Goal: Task Accomplishment & Management: Manage account settings

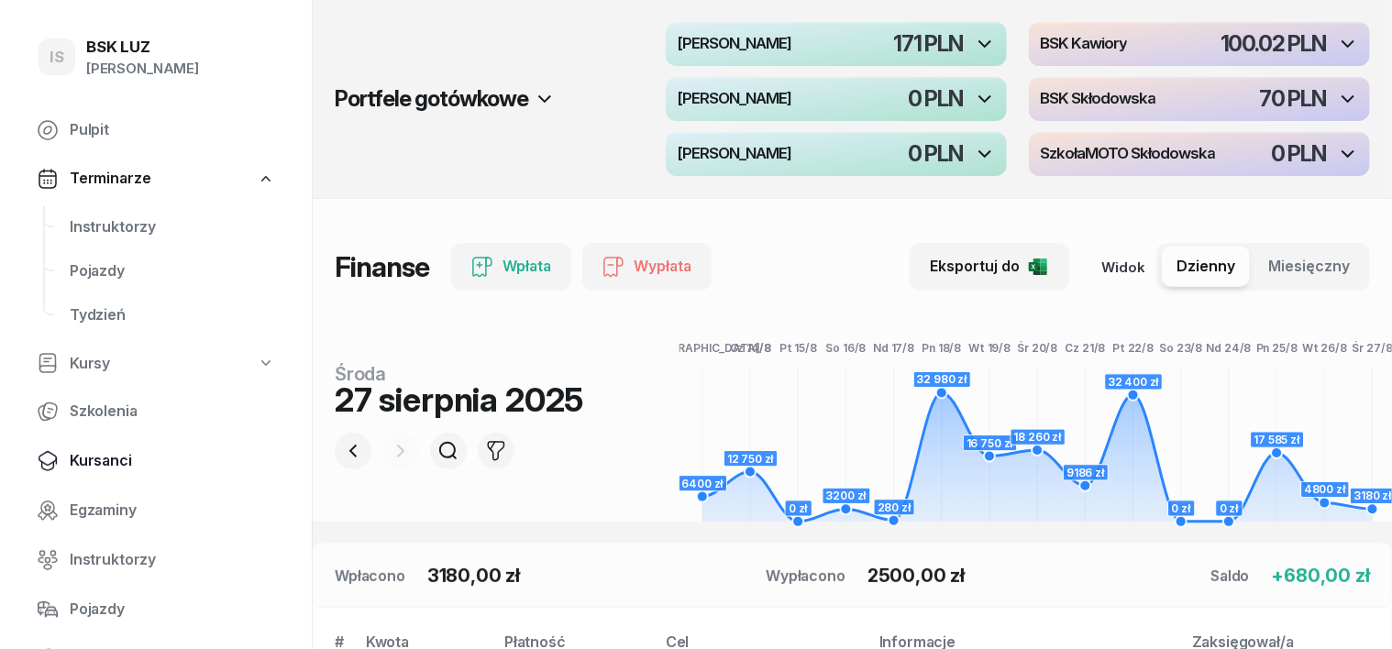
click at [111, 458] on span "Kursanci" at bounding box center [172, 461] width 205 height 24
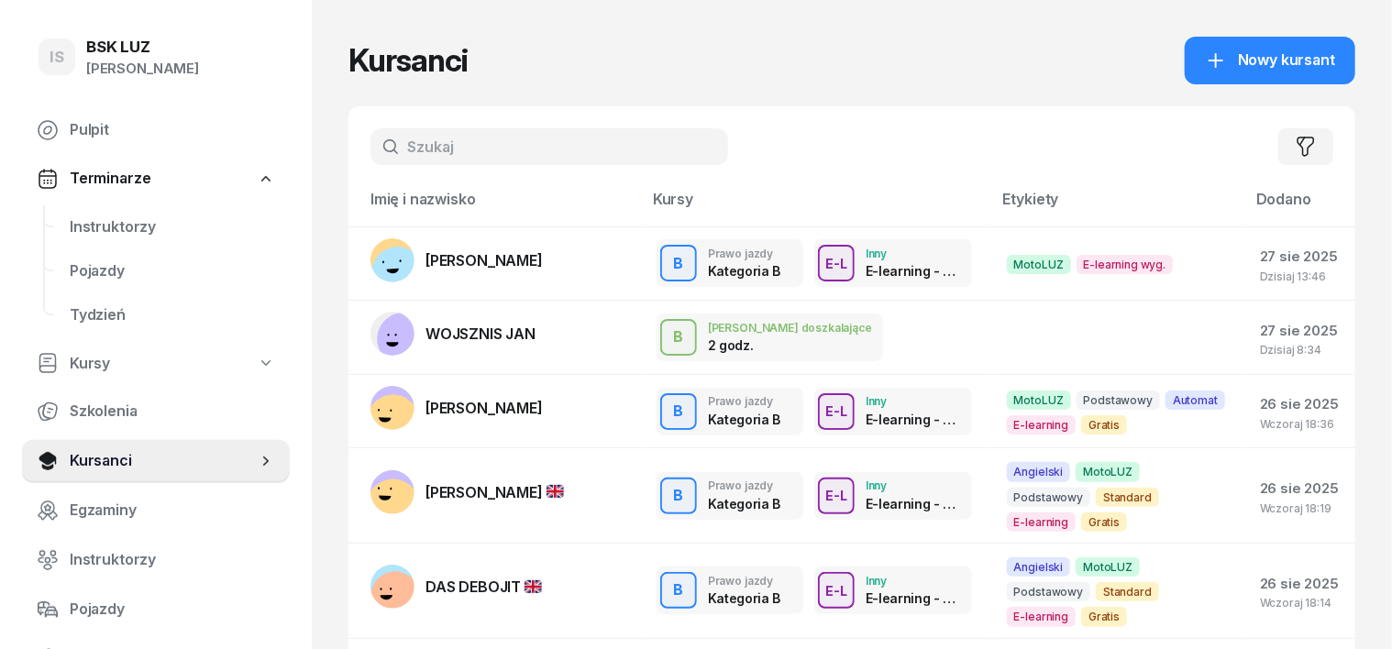
click at [374, 139] on input "text" at bounding box center [549, 146] width 358 height 37
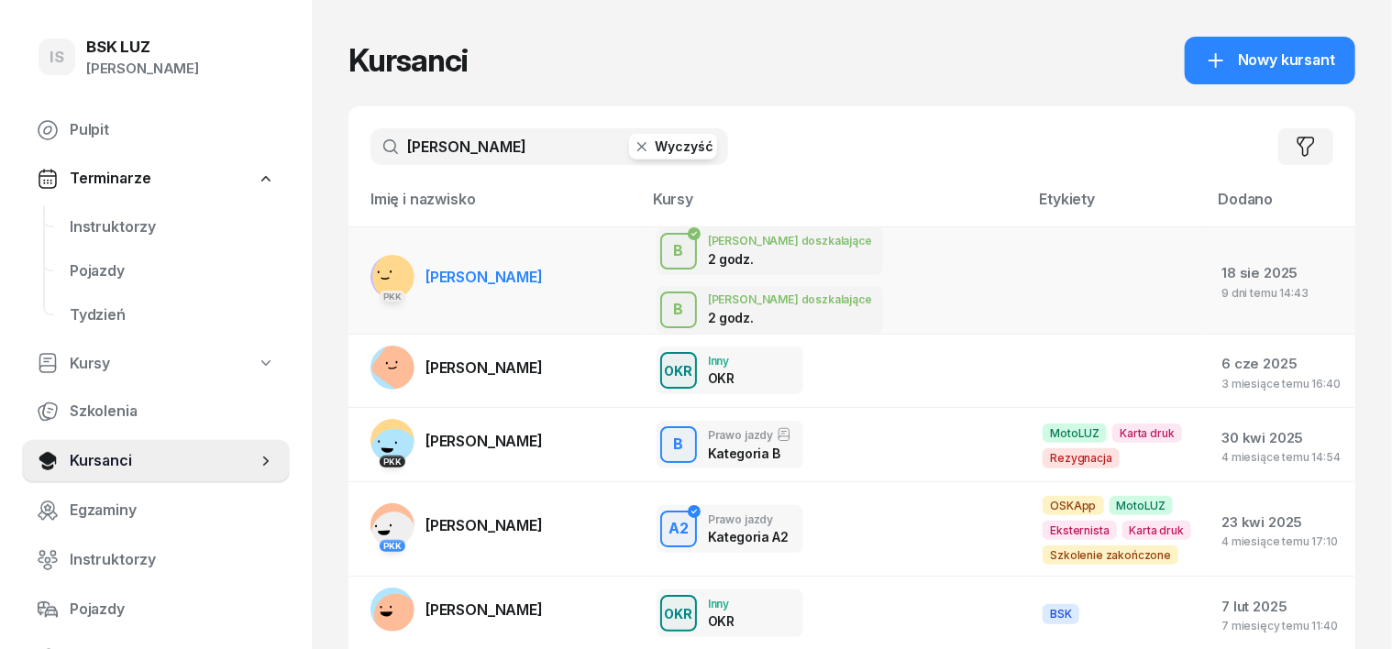
type input "[PERSON_NAME]"
click at [369, 255] on rect at bounding box center [396, 276] width 55 height 55
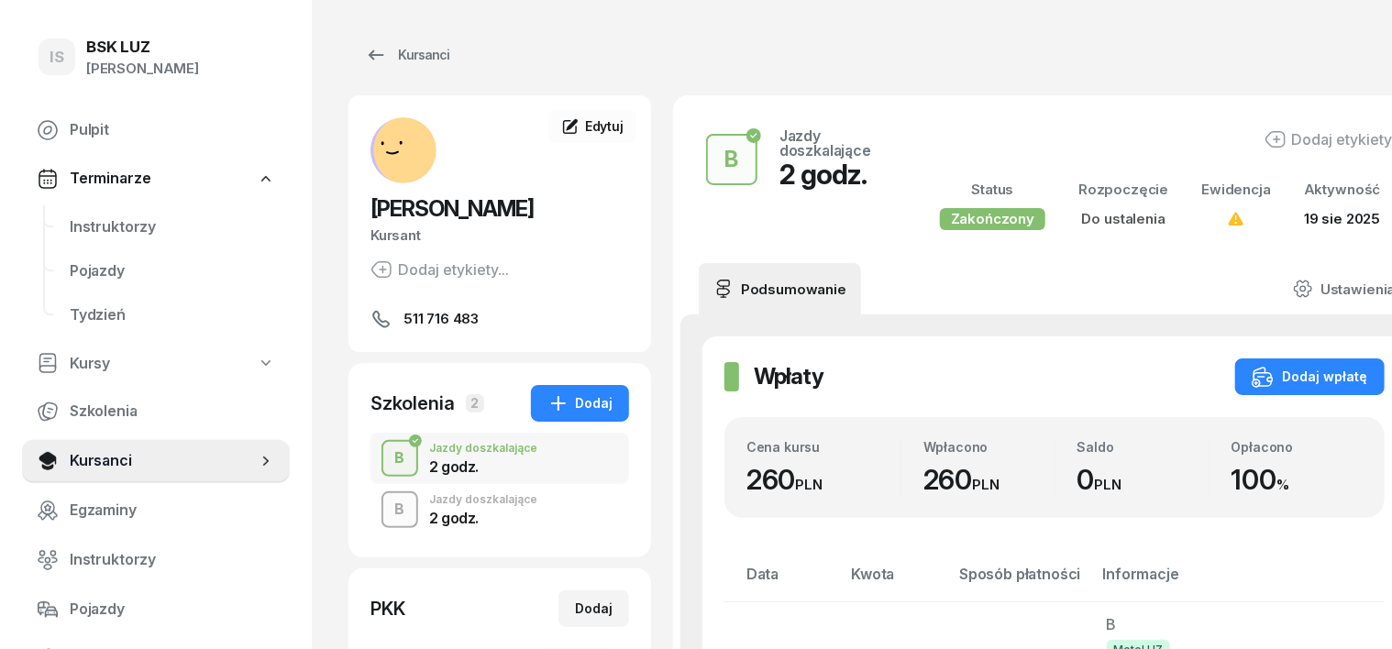
click at [388, 503] on div "B" at bounding box center [400, 509] width 25 height 31
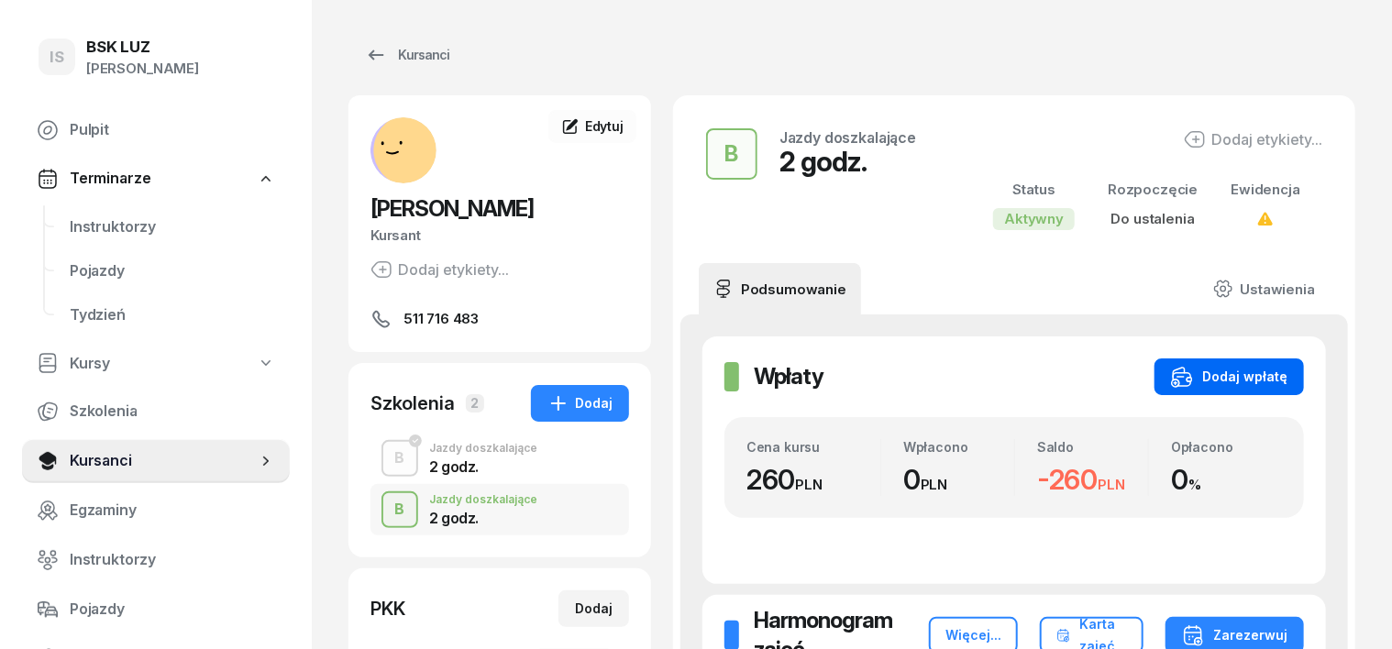
click at [1244, 372] on div "Dodaj wpłatę" at bounding box center [1229, 377] width 116 height 22
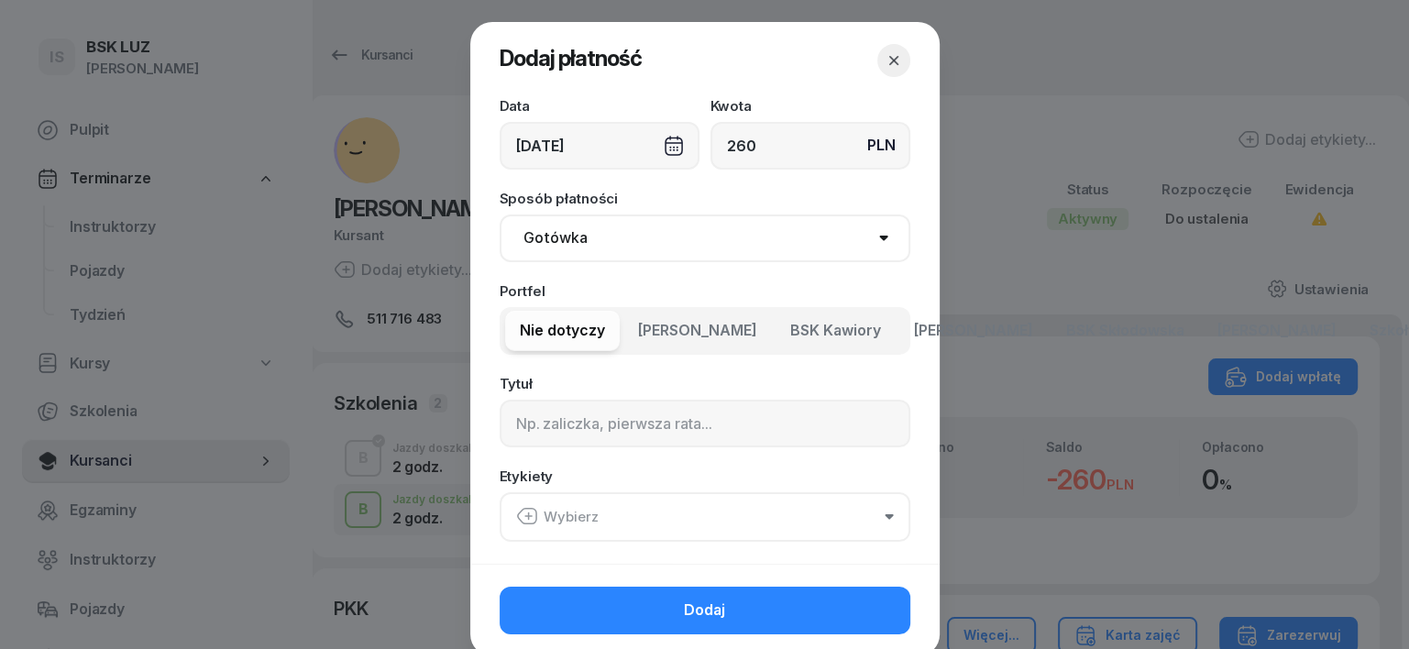
type input "260"
click at [544, 239] on select "Gotówka Karta Przelew Płatności online BLIK" at bounding box center [705, 239] width 411 height 48
select select "transfer"
click at [500, 215] on select "Gotówka Karta Przelew Płatności online BLIK" at bounding box center [705, 239] width 411 height 48
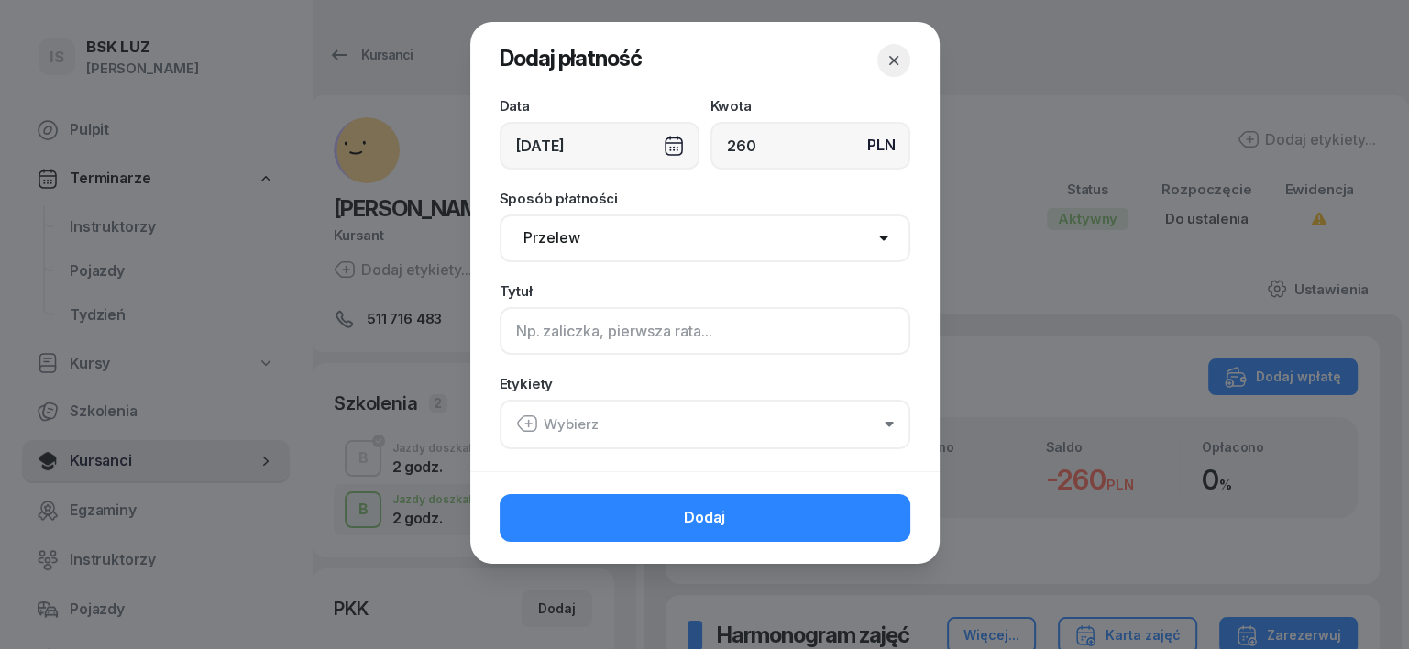
click at [523, 328] on input at bounding box center [705, 331] width 411 height 48
type input "B"
click at [532, 422] on icon "button" at bounding box center [527, 424] width 22 height 22
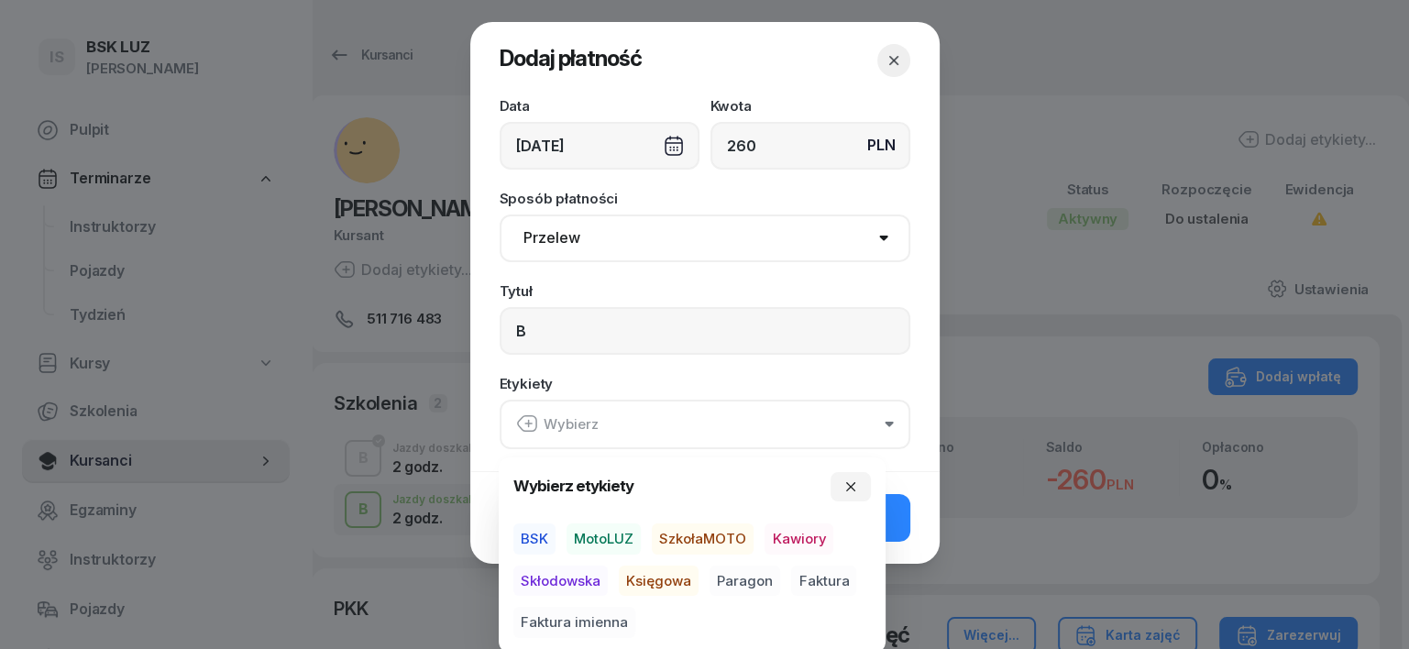
click at [597, 538] on span "MotoLUZ" at bounding box center [604, 538] width 74 height 31
drag, startPoint x: 639, startPoint y: 577, endPoint x: 728, endPoint y: 561, distance: 90.3
click at [656, 576] on span "Księgowa" at bounding box center [659, 580] width 80 height 31
click at [764, 577] on span "Paragon" at bounding box center [745, 580] width 71 height 31
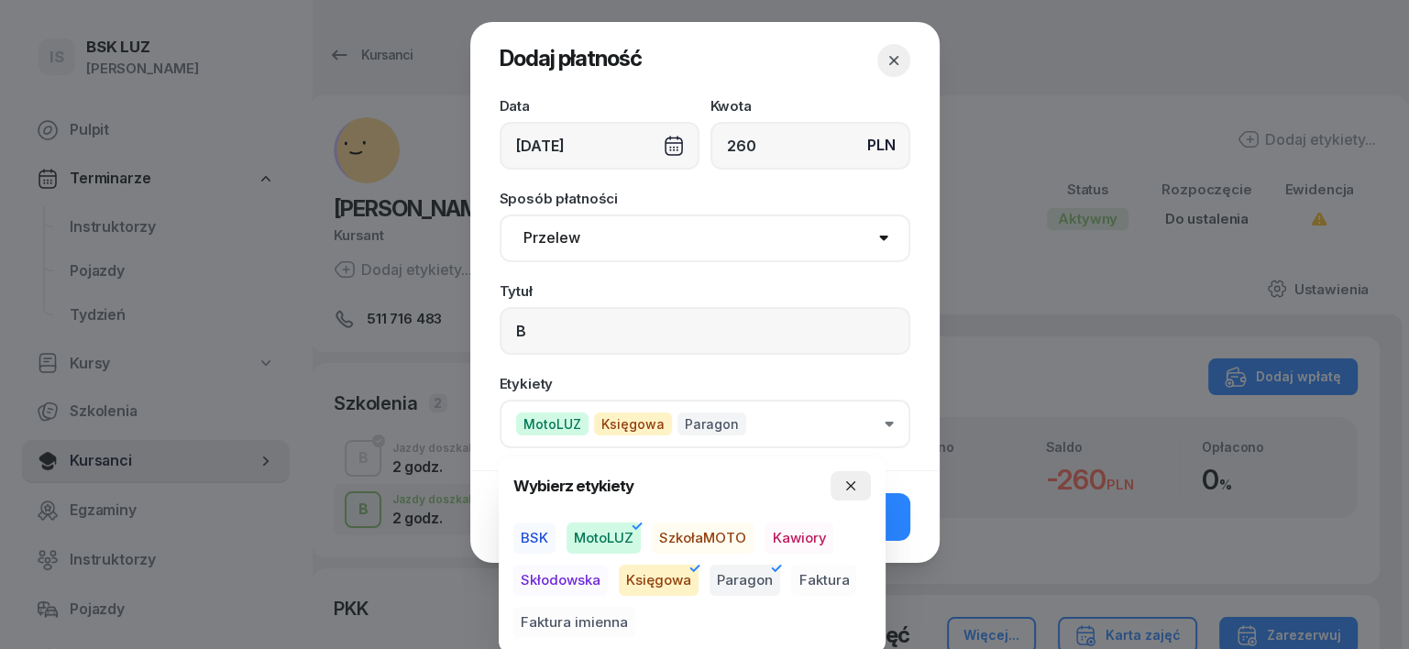
click at [857, 480] on icon "button" at bounding box center [850, 486] width 15 height 15
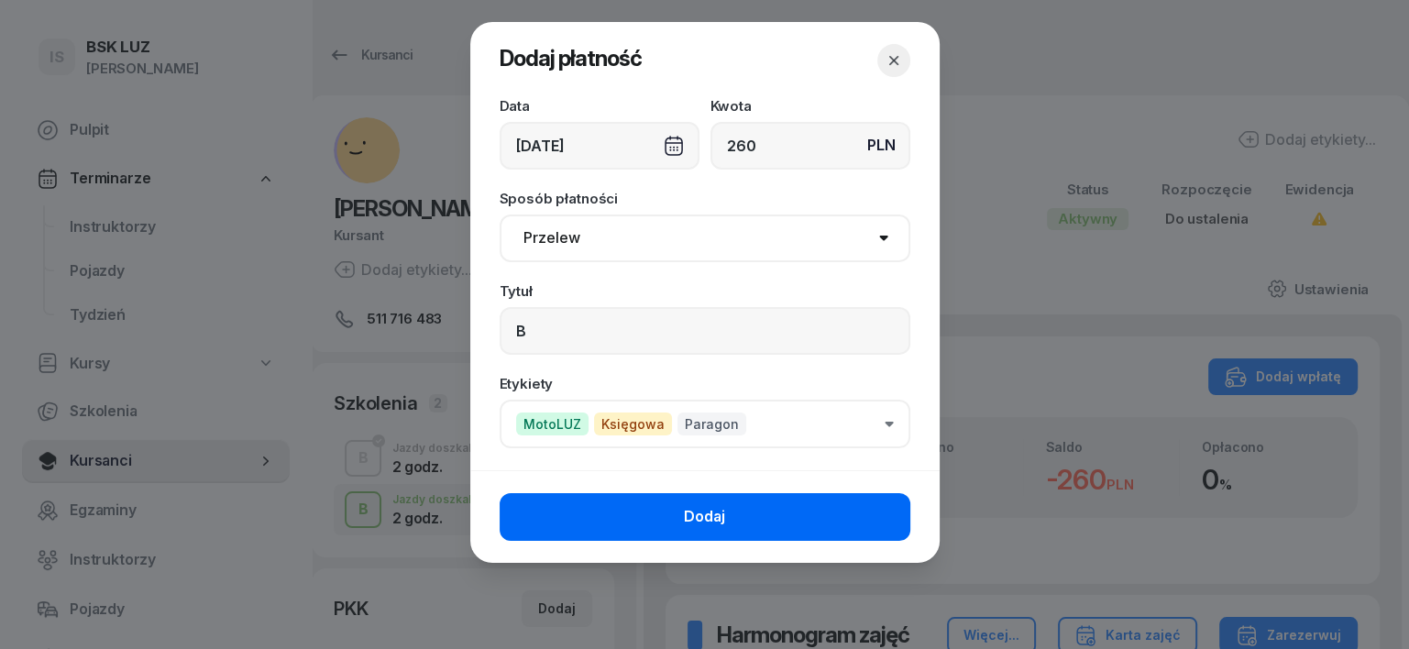
click at [874, 504] on button "Dodaj" at bounding box center [705, 517] width 411 height 48
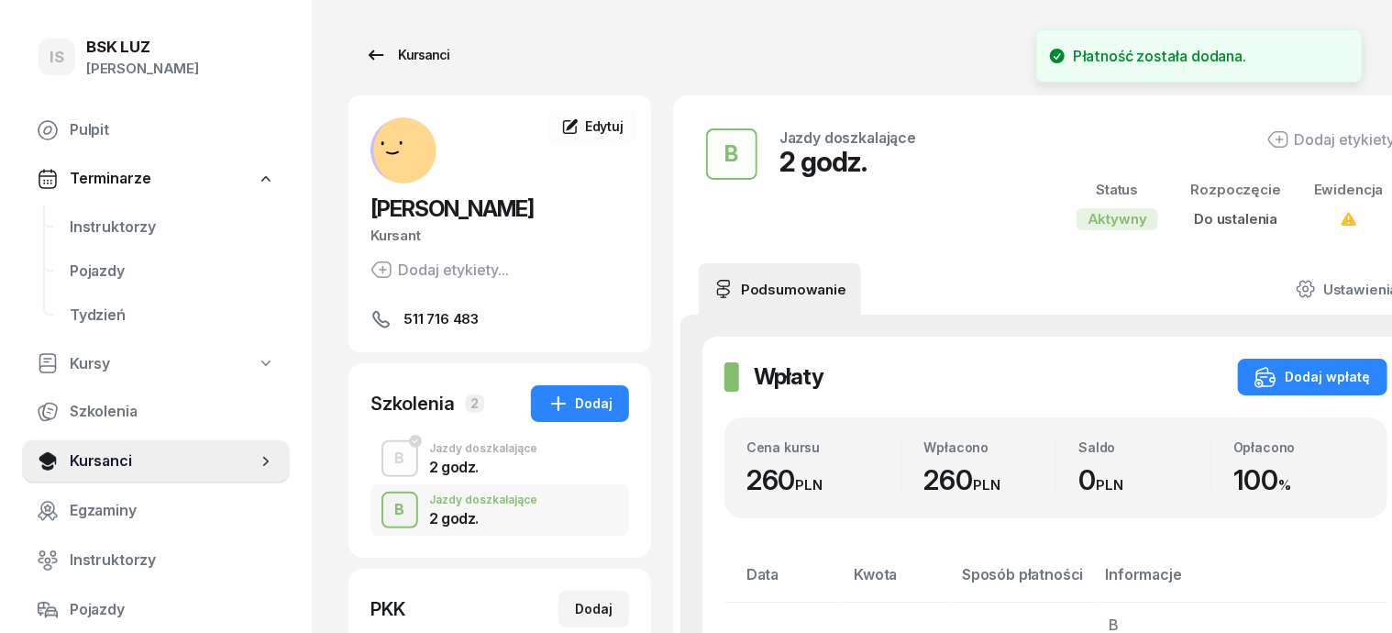
click at [386, 55] on div "Kursanci" at bounding box center [407, 55] width 84 height 22
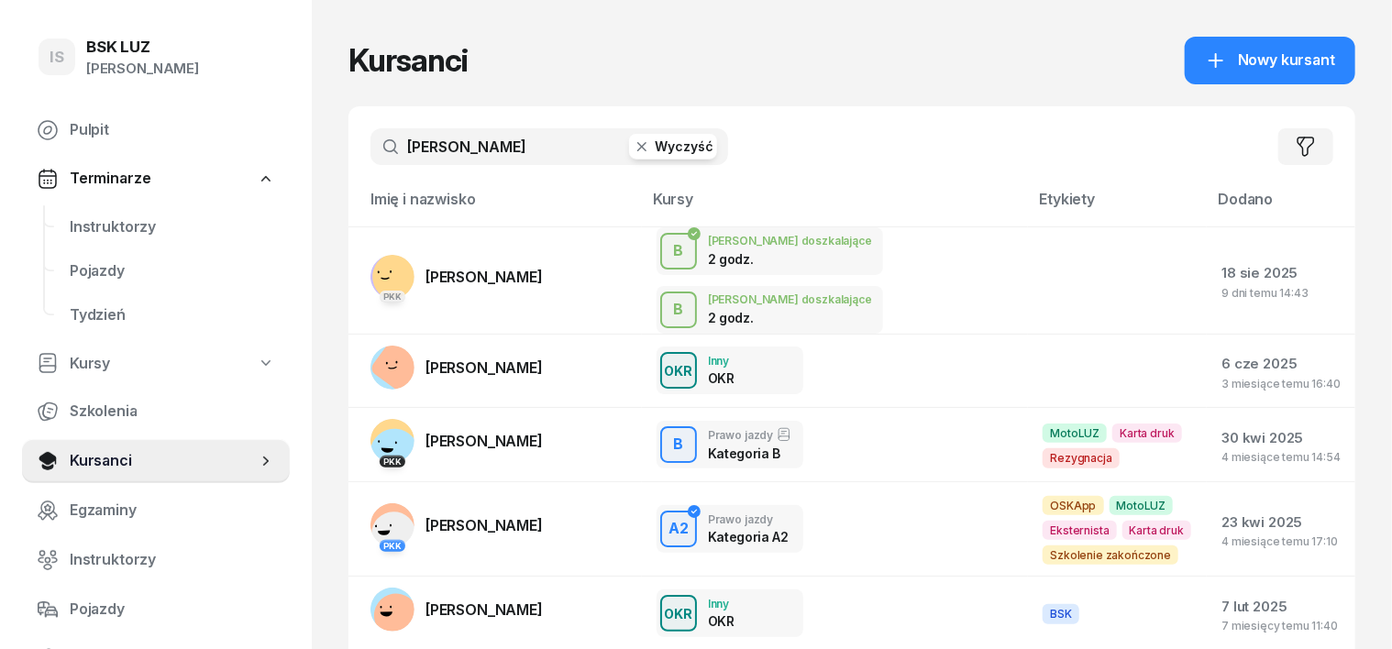
click at [633, 148] on icon "button" at bounding box center [642, 147] width 18 height 18
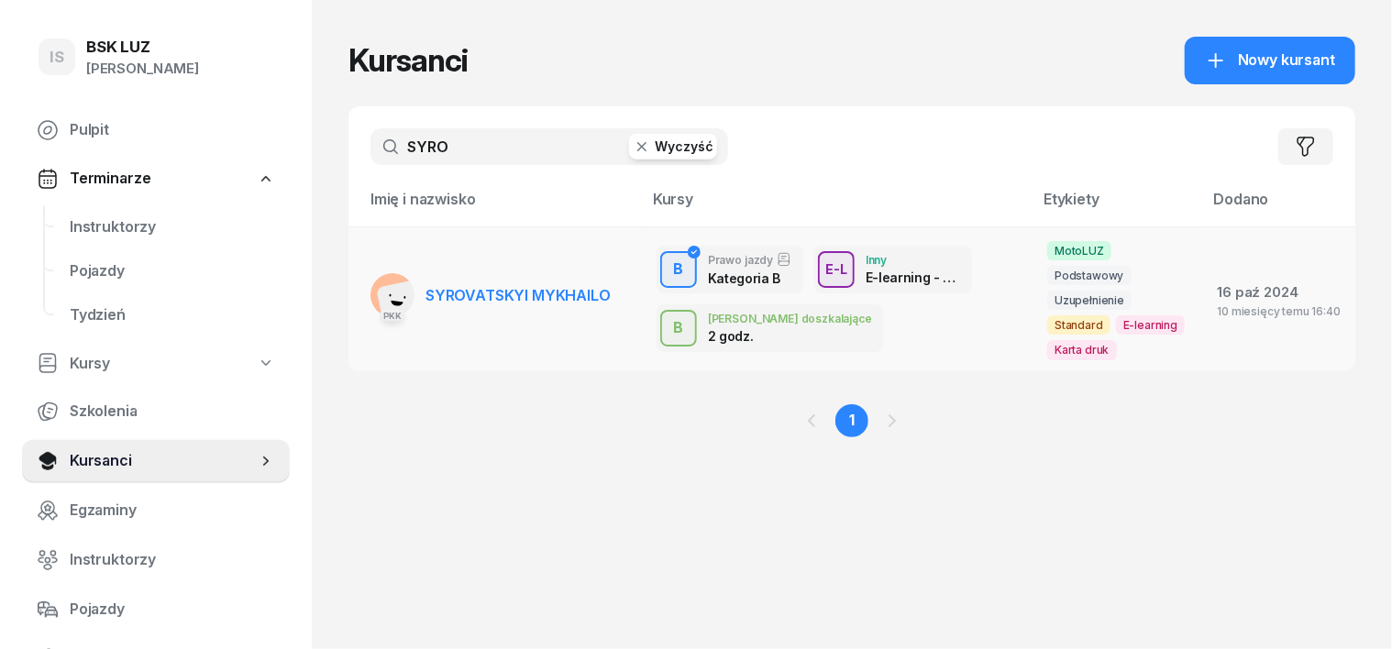
type input "SYRO"
click at [376, 280] on rect at bounding box center [402, 305] width 52 height 52
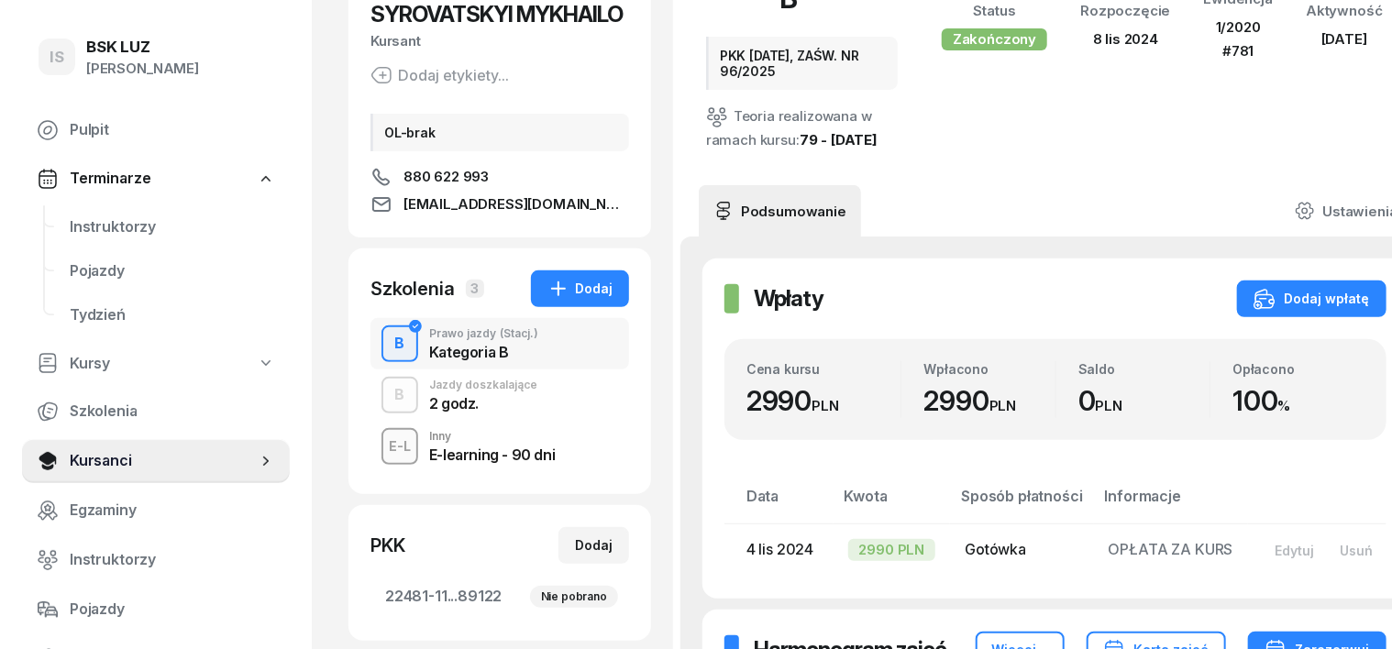
scroll to position [229, 0]
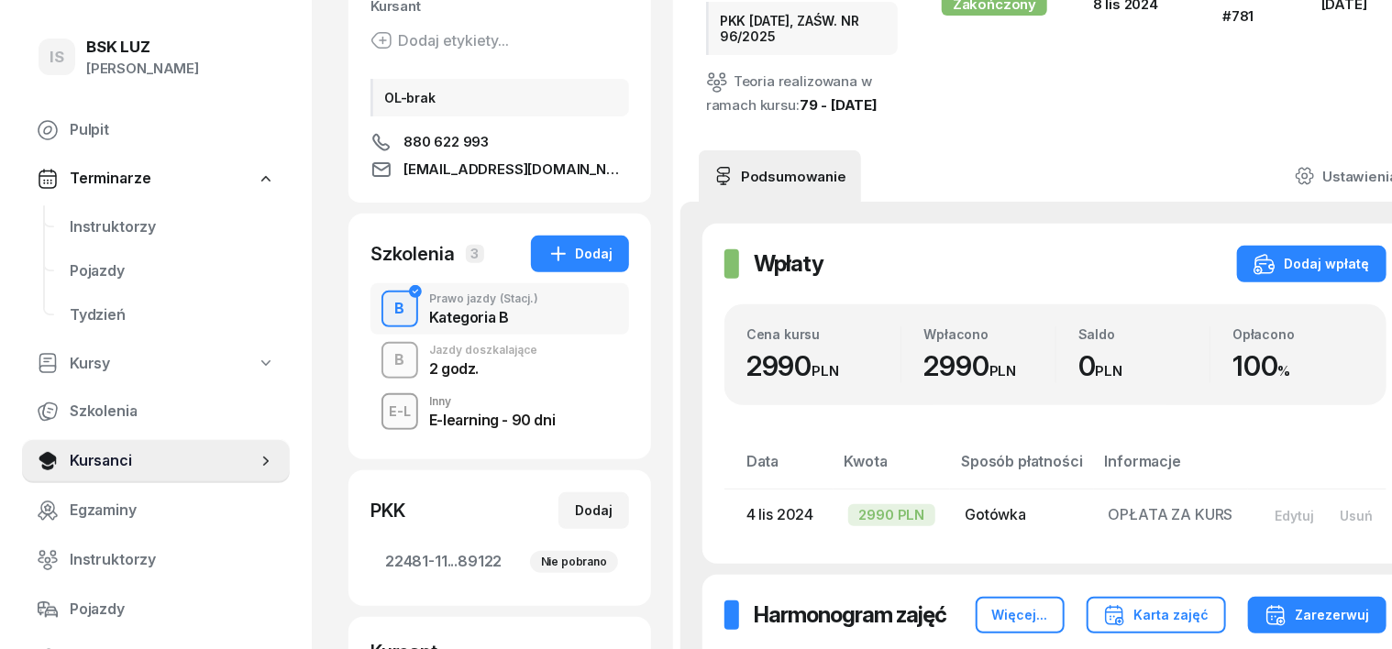
click at [388, 365] on div "B" at bounding box center [400, 360] width 25 height 31
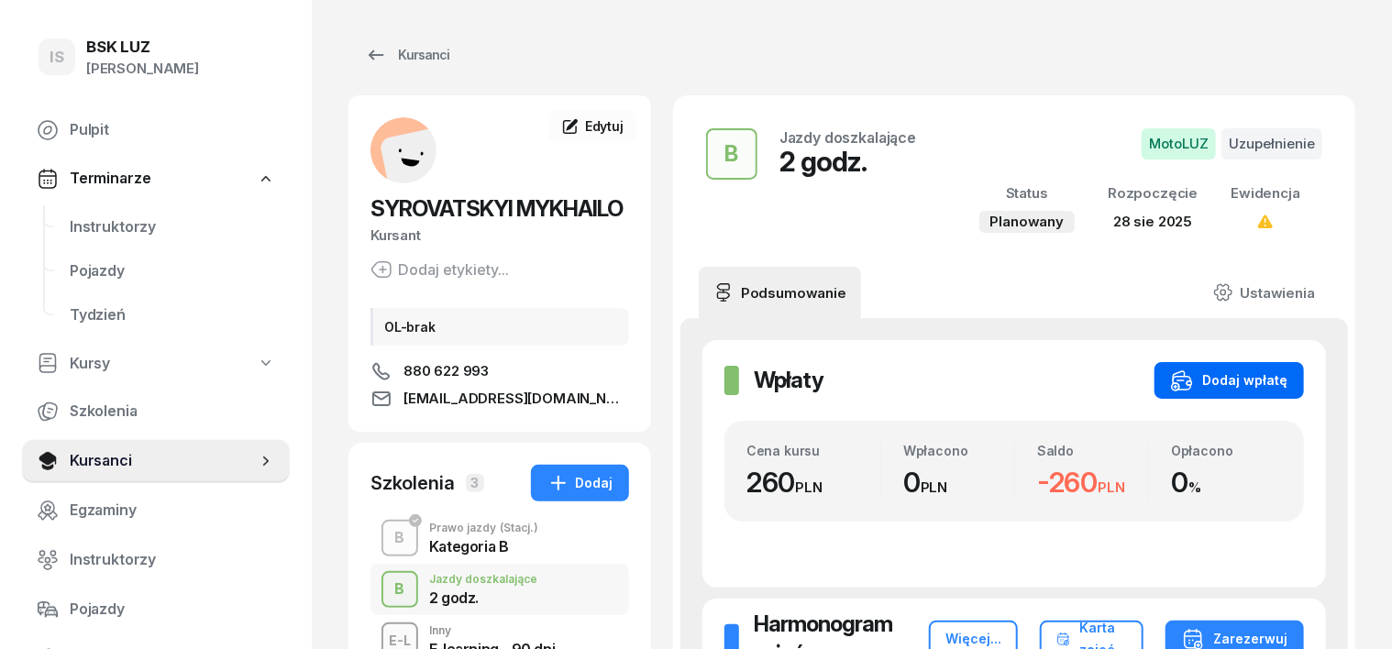
click at [1261, 382] on div "Dodaj wpłatę" at bounding box center [1229, 380] width 116 height 22
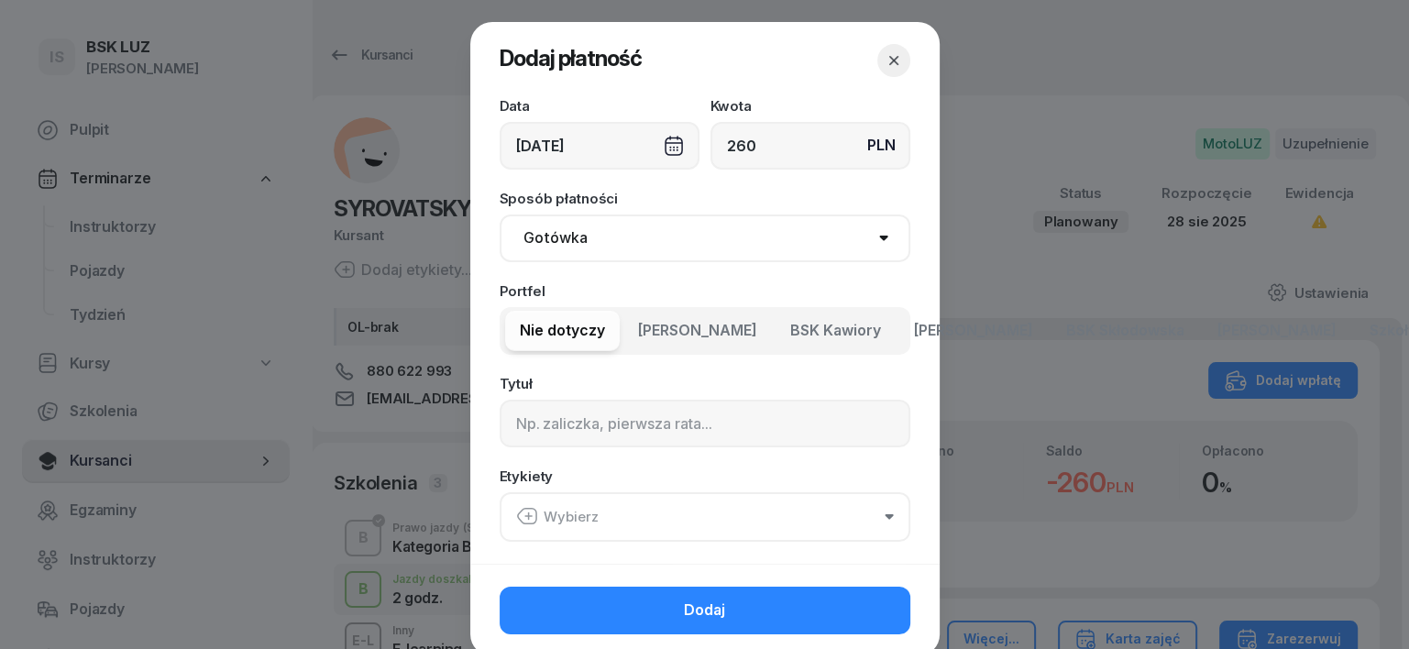
type input "260"
click at [545, 239] on select "Gotówka Karta Przelew Płatności online BLIK" at bounding box center [705, 239] width 411 height 48
select select "transfer"
click at [500, 215] on select "Gotówka Karta Przelew Płatności online BLIK" at bounding box center [705, 239] width 411 height 48
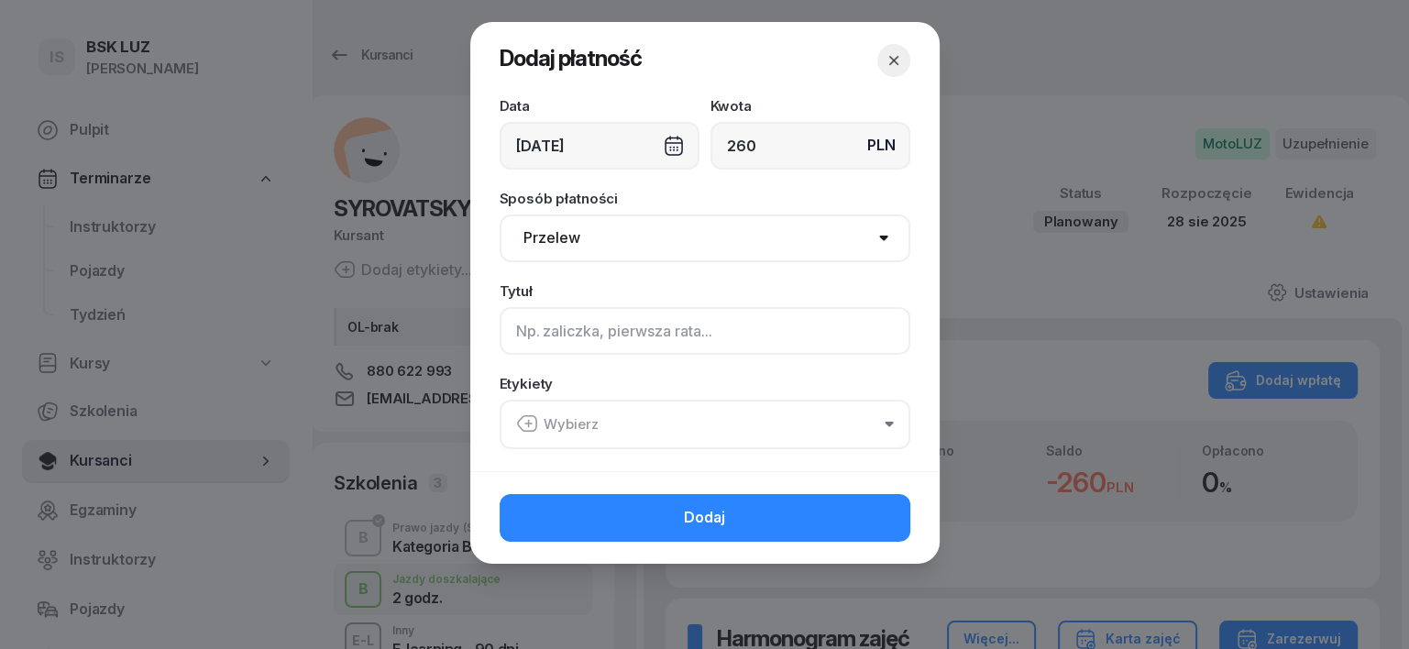
click at [545, 334] on input at bounding box center [705, 331] width 411 height 48
type input "B"
click at [535, 413] on icon "button" at bounding box center [527, 424] width 22 height 22
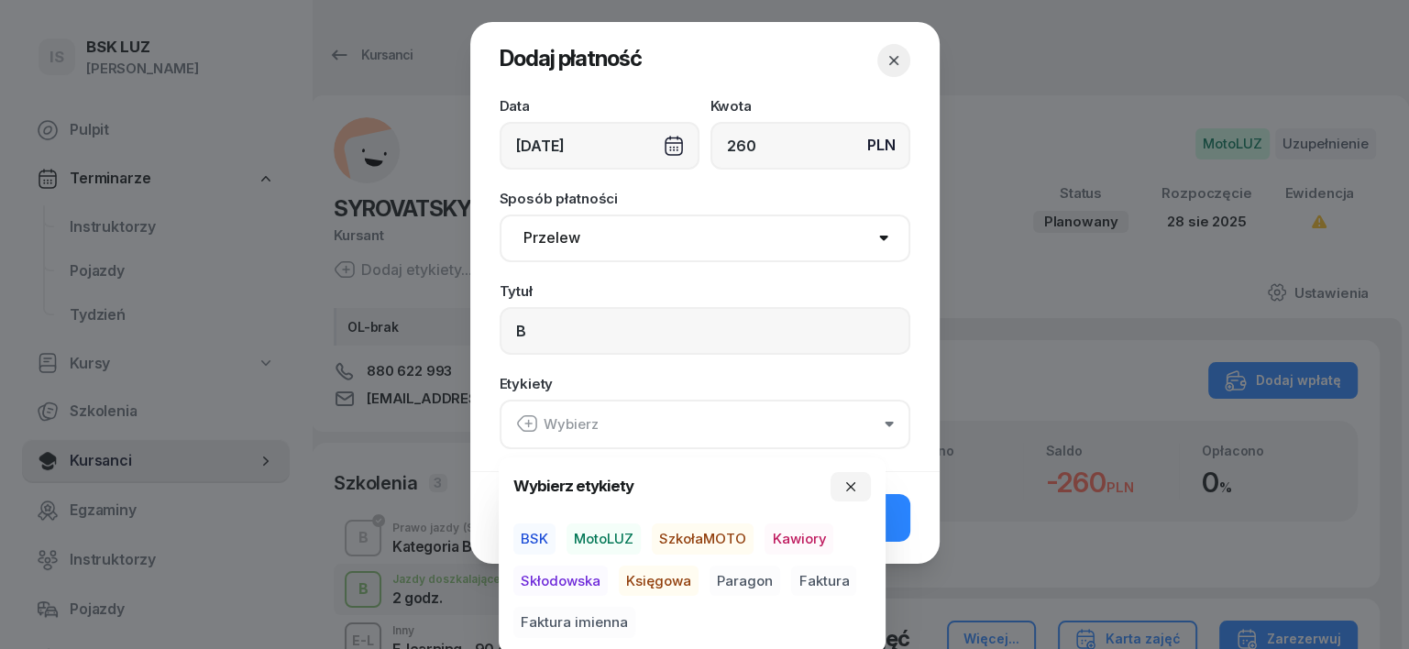
drag, startPoint x: 606, startPoint y: 531, endPoint x: 598, endPoint y: 546, distance: 17.6
click at [606, 533] on span "MotoLUZ" at bounding box center [604, 538] width 74 height 31
drag, startPoint x: 666, startPoint y: 574, endPoint x: 688, endPoint y: 586, distance: 25.0
click at [667, 576] on span "Księgowa" at bounding box center [659, 580] width 80 height 31
click at [759, 573] on span "Paragon" at bounding box center [745, 580] width 71 height 31
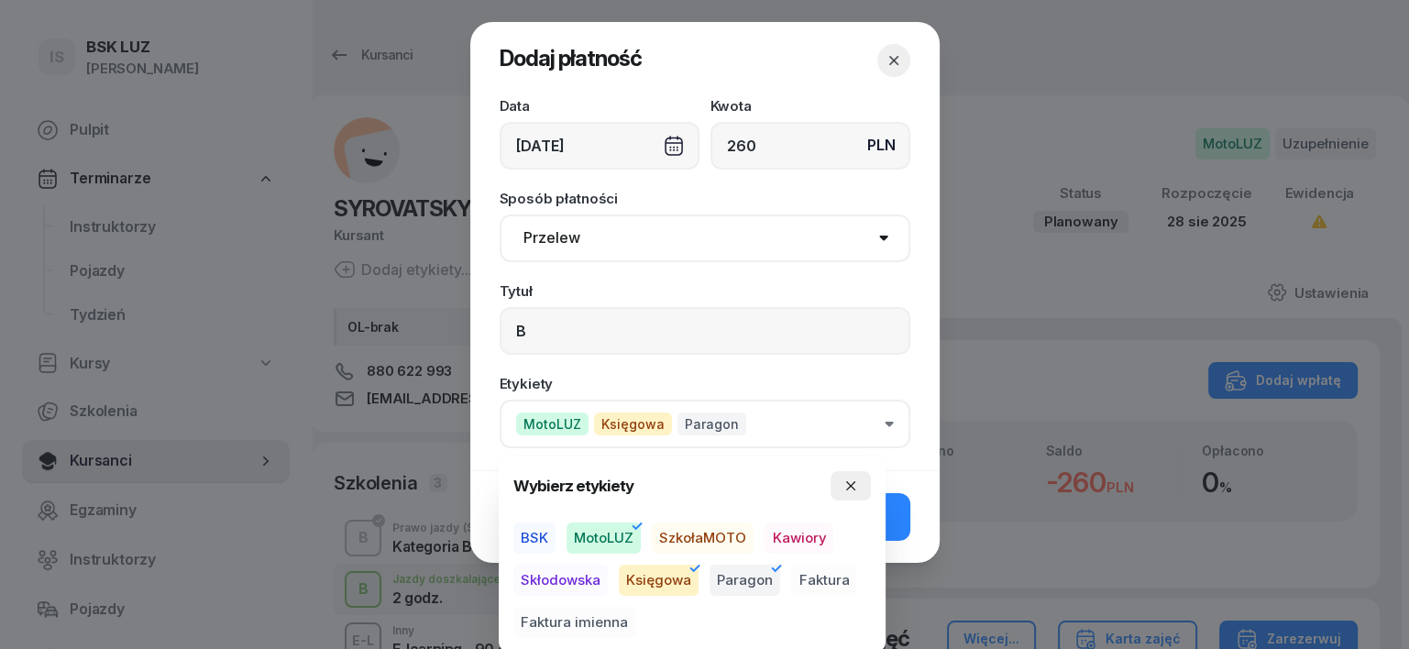
click at [856, 479] on icon "button" at bounding box center [850, 486] width 15 height 15
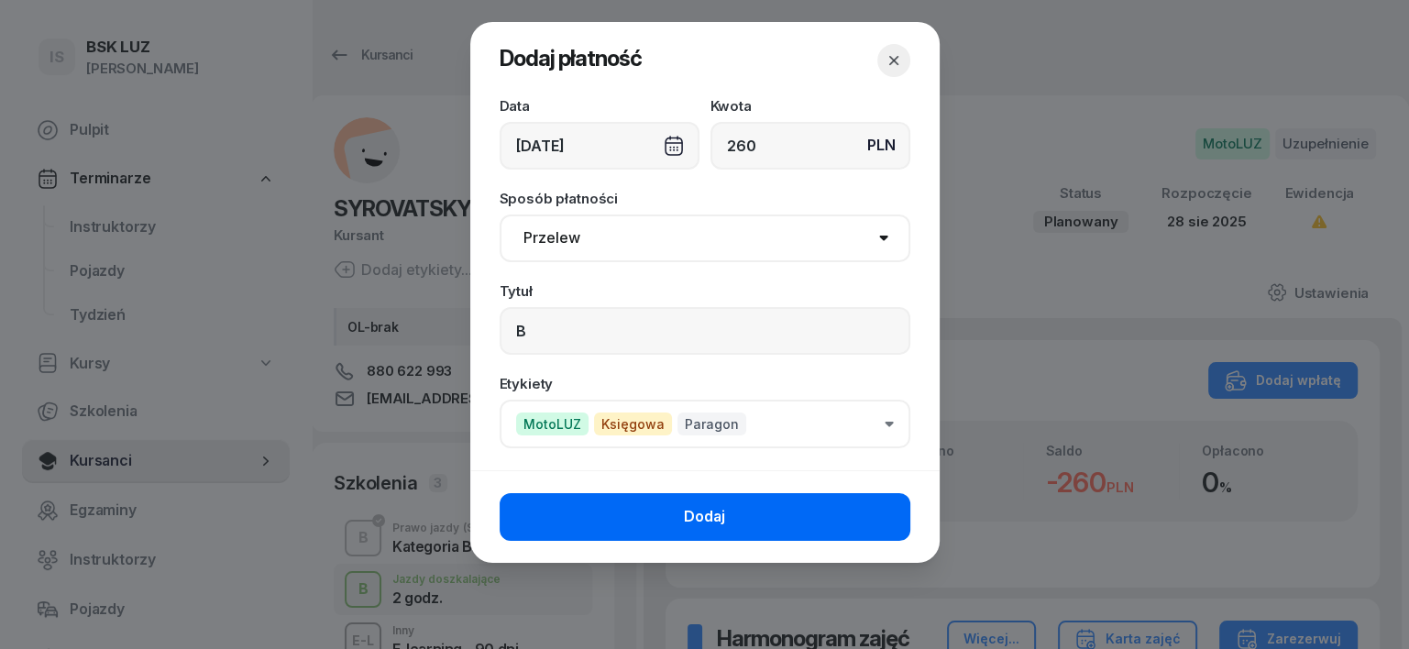
click at [829, 523] on button "Dodaj" at bounding box center [705, 517] width 411 height 48
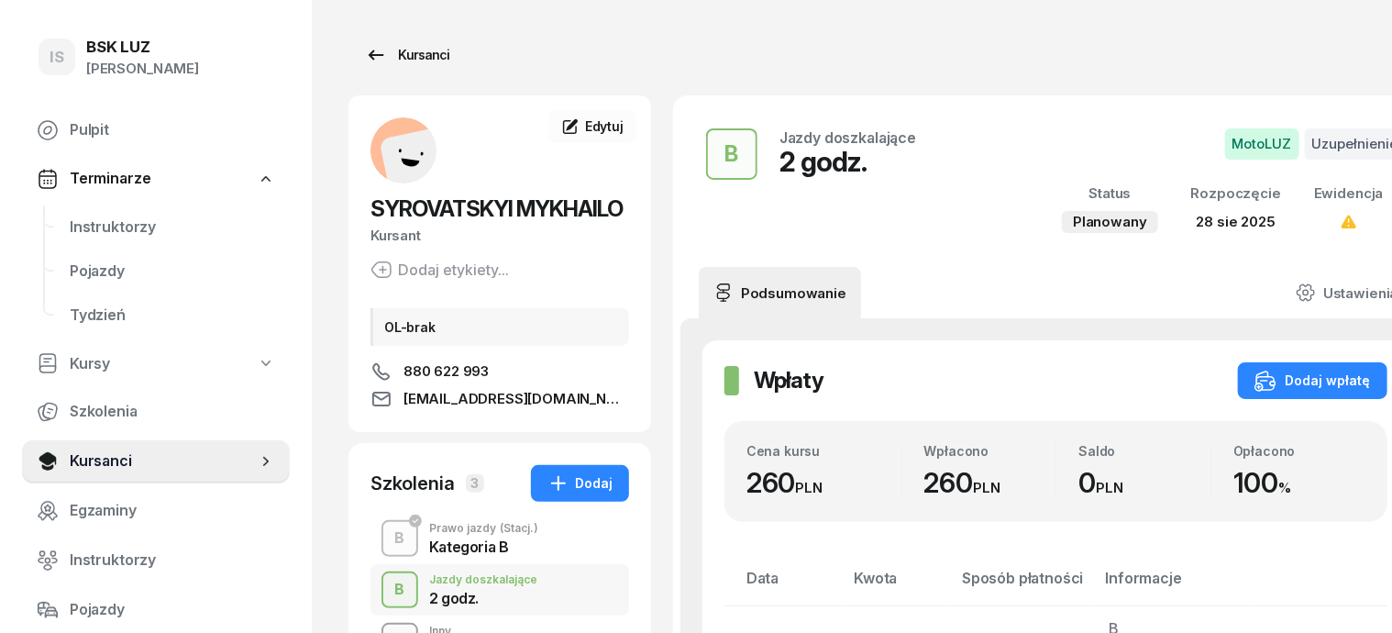
click at [394, 56] on div "Kursanci" at bounding box center [407, 55] width 84 height 22
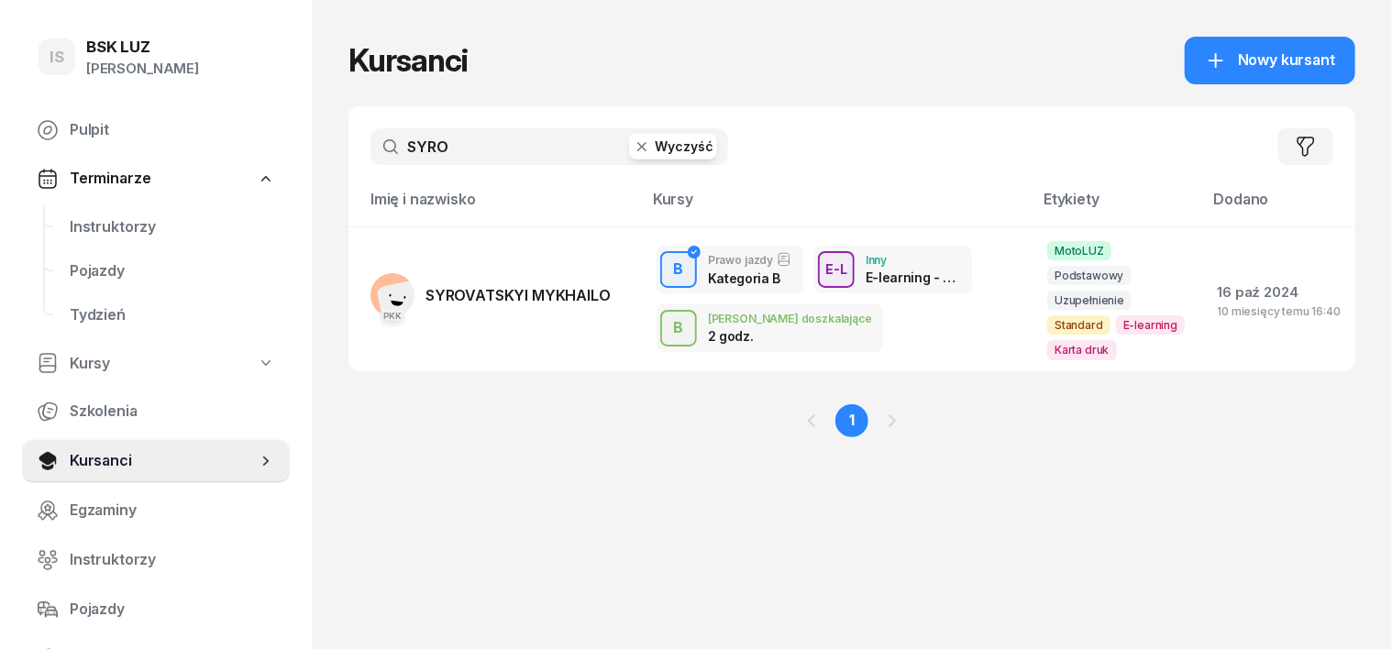
click at [633, 154] on icon "button" at bounding box center [642, 147] width 18 height 18
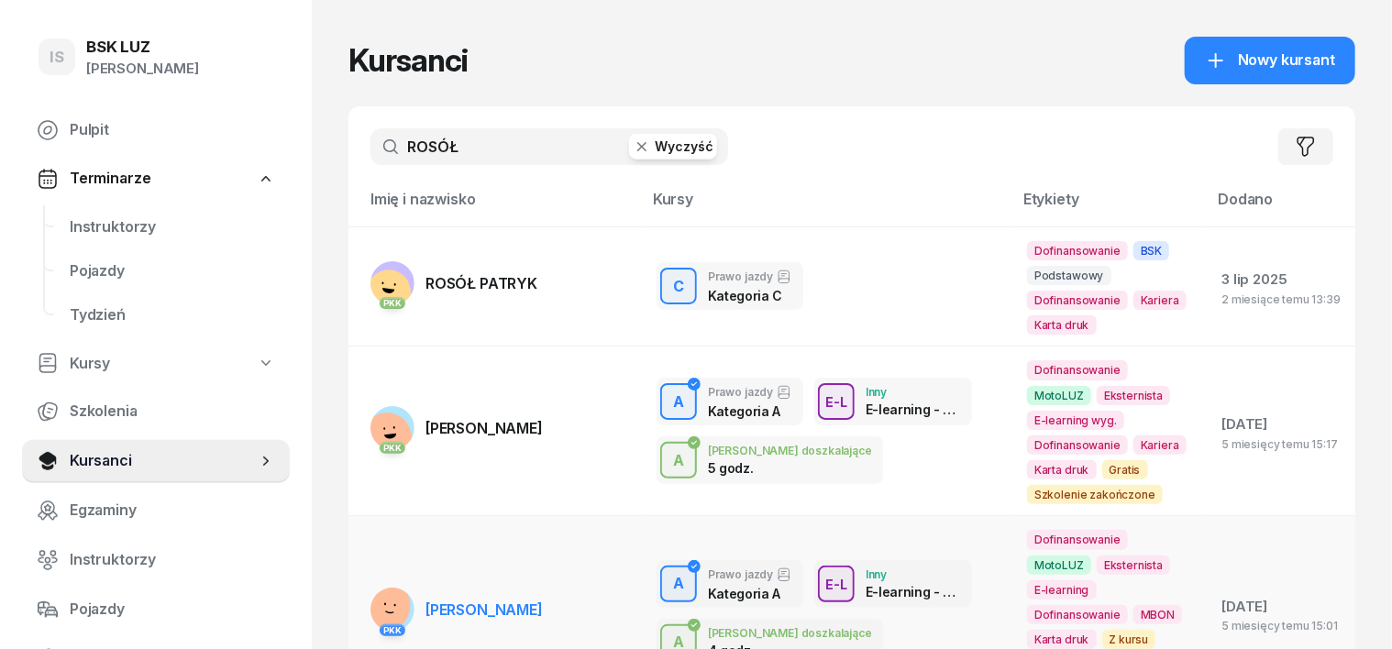
type input "ROSÓŁ"
click at [365, 569] on rect at bounding box center [383, 605] width 73 height 73
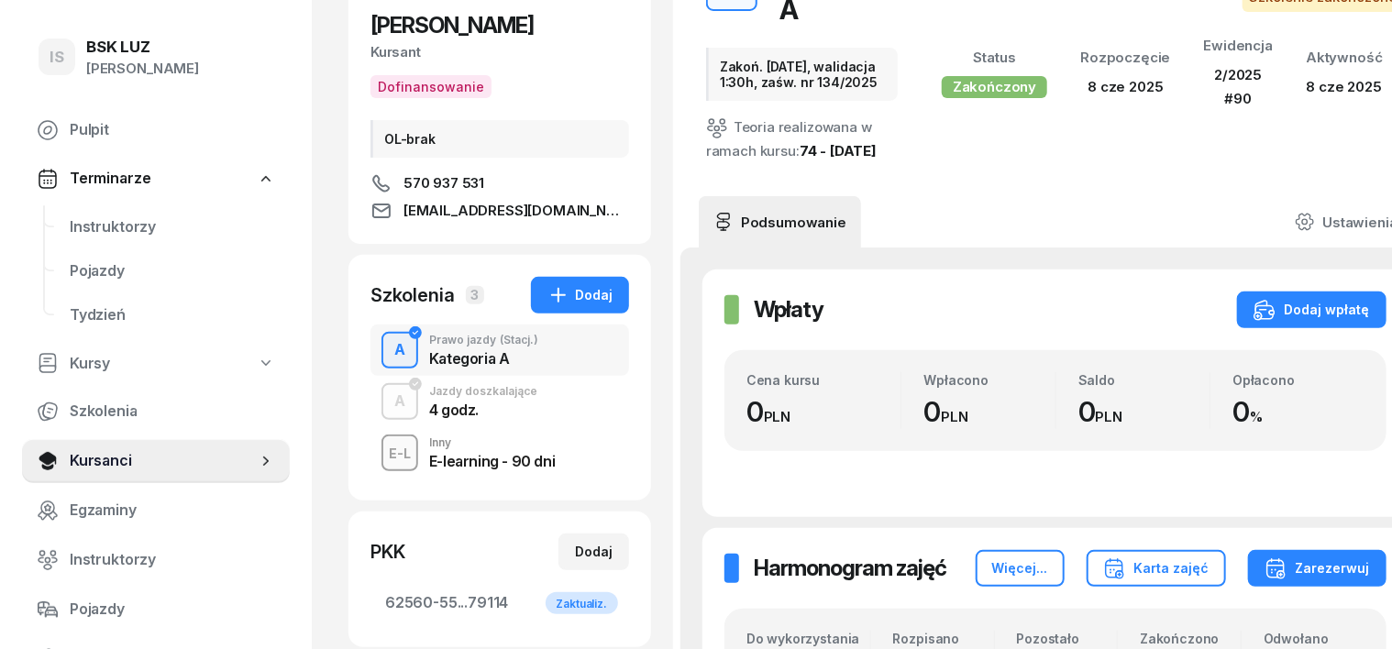
scroll to position [114, 0]
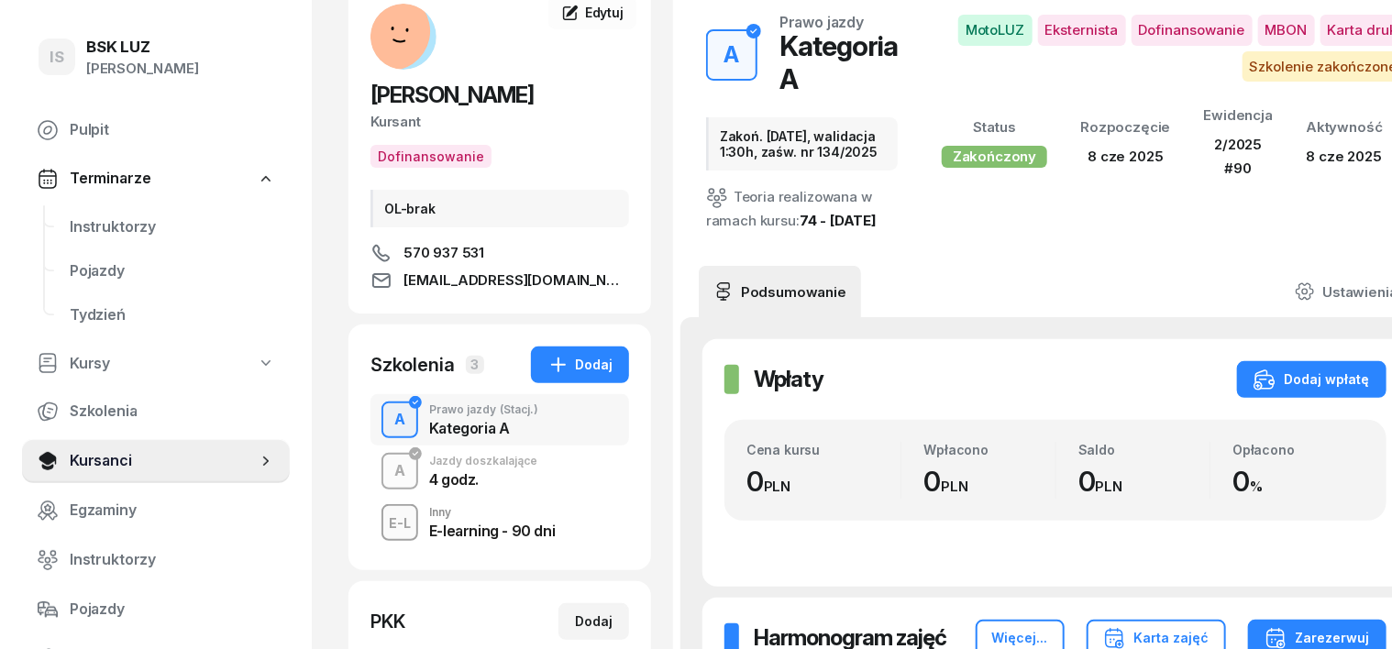
click at [387, 466] on div "A" at bounding box center [400, 471] width 26 height 31
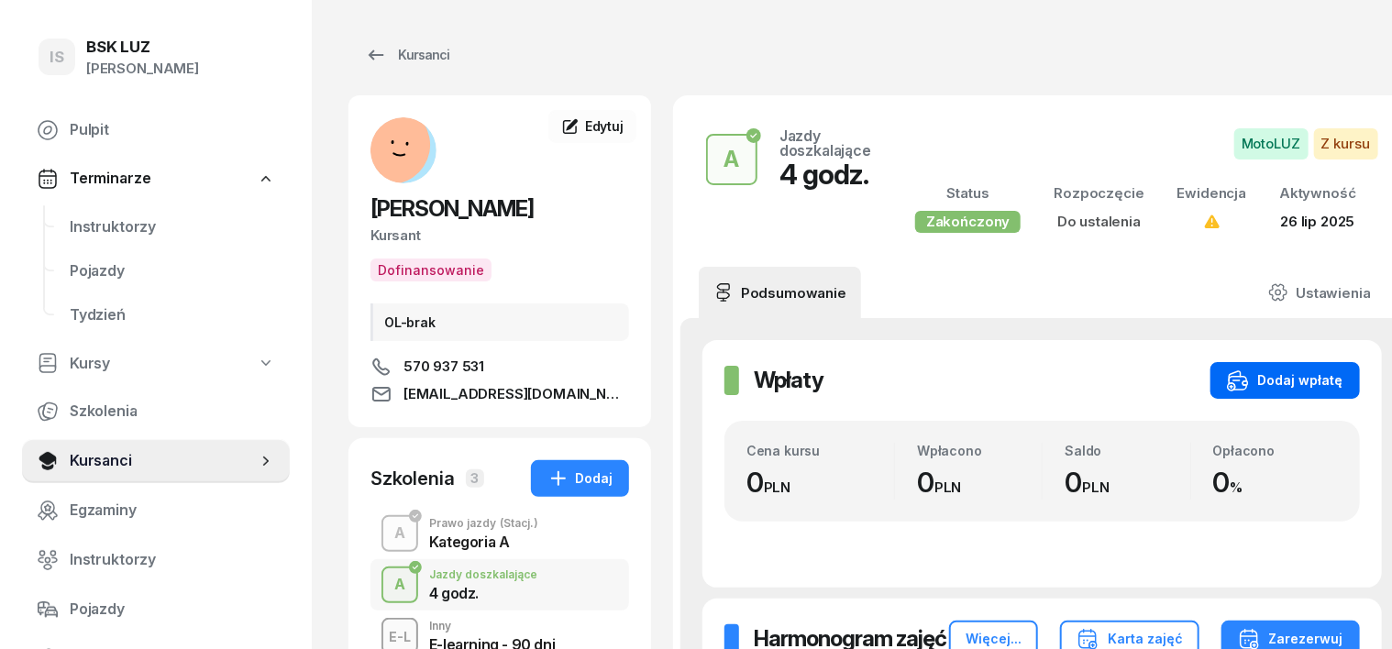
click at [1291, 377] on div "Dodaj wpłatę" at bounding box center [1285, 380] width 116 height 22
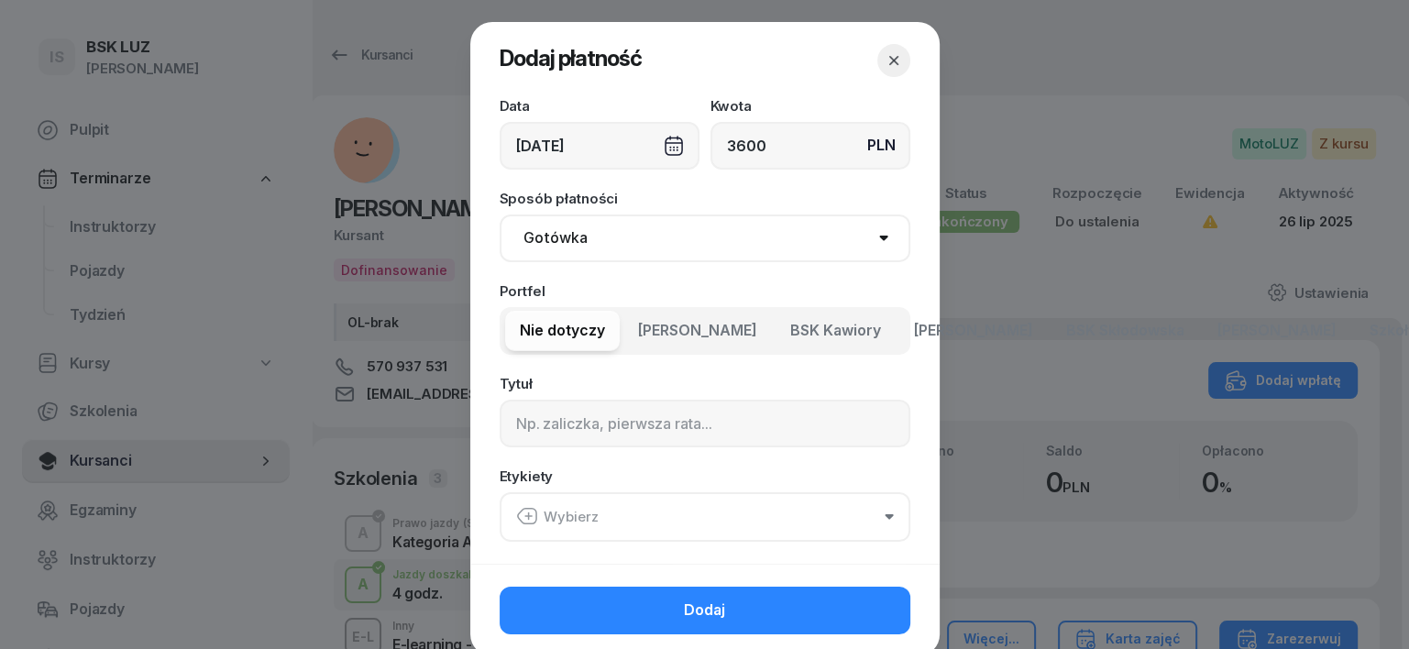
type input "3600"
drag, startPoint x: 545, startPoint y: 240, endPoint x: 534, endPoint y: 258, distance: 20.1
click at [543, 242] on select "Gotówka Karta Przelew Płatności online BLIK" at bounding box center [705, 239] width 411 height 48
select select "transfer"
click at [500, 215] on select "Gotówka Karta Przelew Płatności online BLIK" at bounding box center [705, 239] width 411 height 48
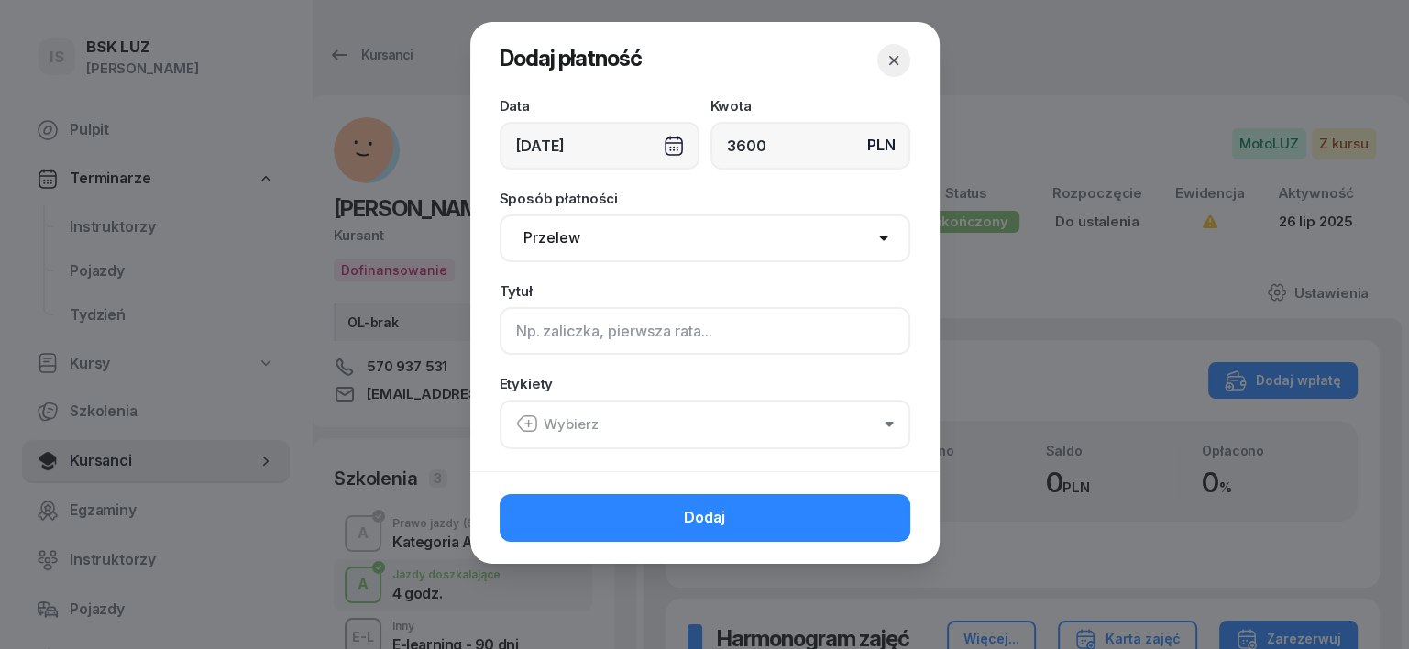
click at [523, 337] on input at bounding box center [705, 331] width 411 height 48
type input "A - [PERSON_NAME] F/5/07/2025 ML"
click at [523, 428] on icon "button" at bounding box center [527, 424] width 22 height 22
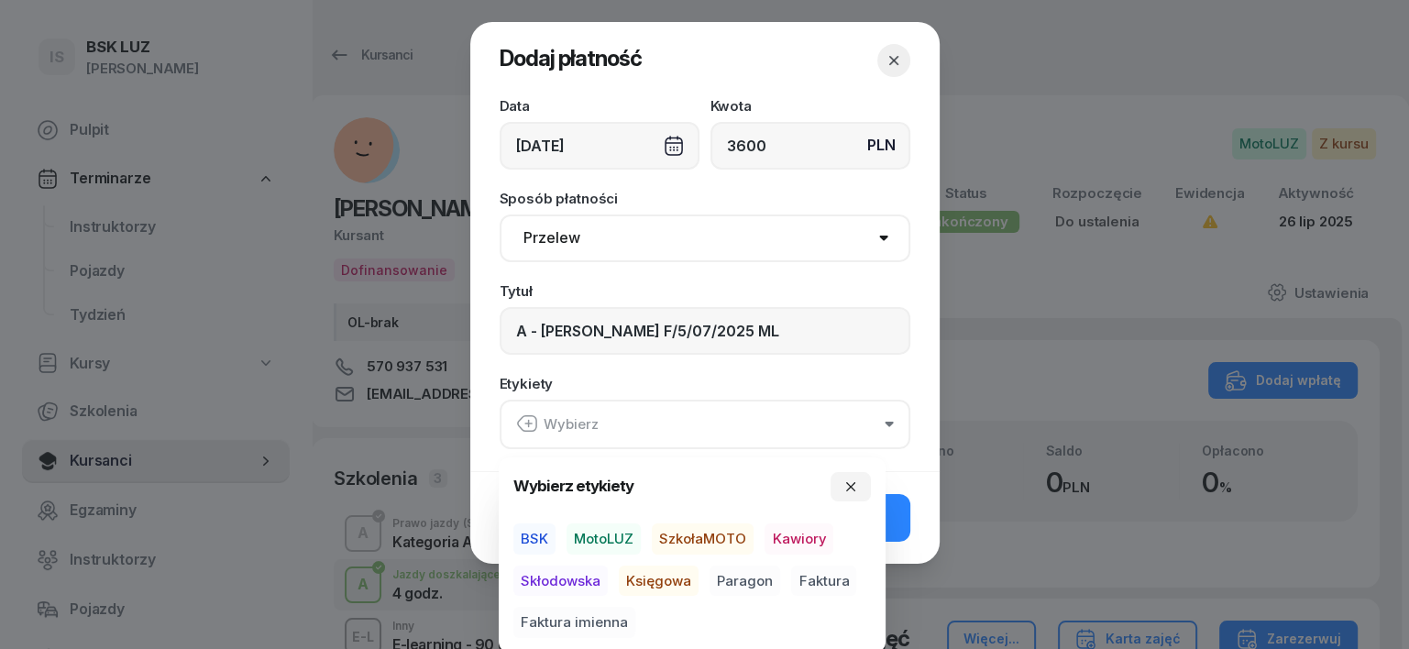
click at [612, 539] on span "MotoLUZ" at bounding box center [604, 538] width 74 height 31
click at [665, 579] on span "Księgowa" at bounding box center [659, 580] width 80 height 31
drag, startPoint x: 743, startPoint y: 574, endPoint x: 761, endPoint y: 565, distance: 19.7
click at [744, 575] on span "Paragon" at bounding box center [745, 580] width 71 height 31
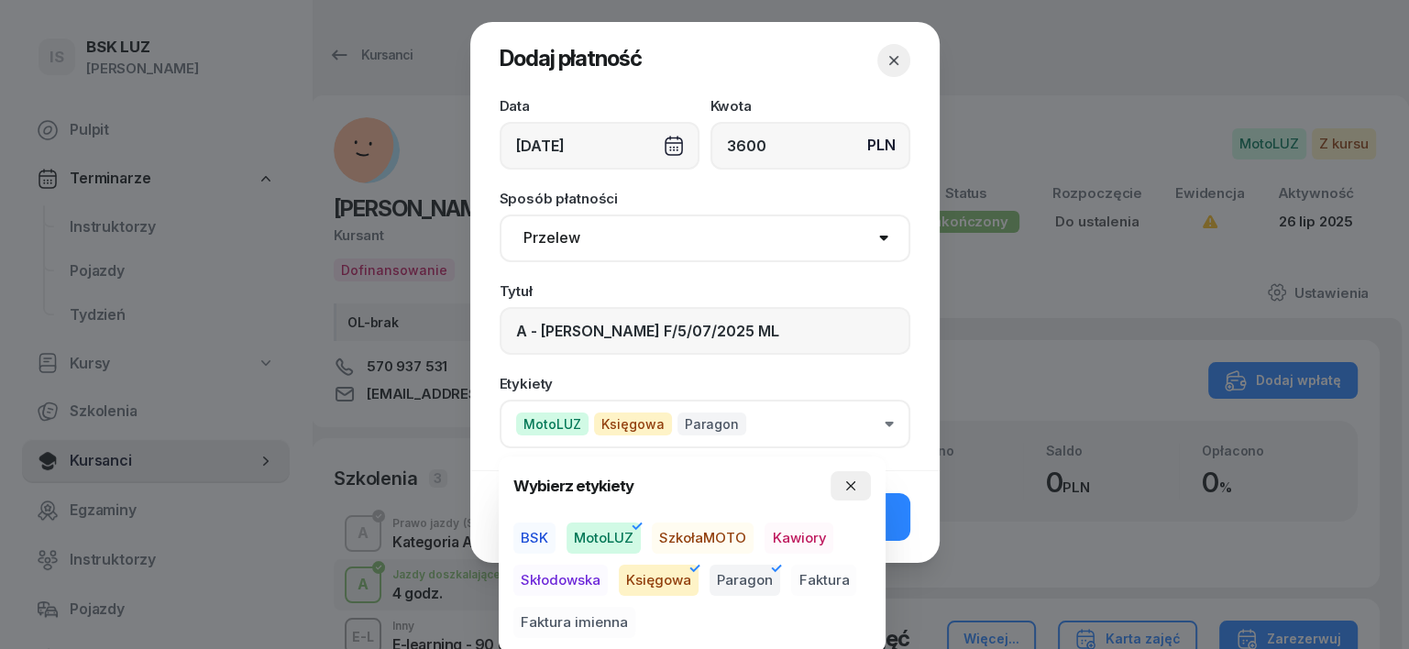
click at [851, 481] on icon "button" at bounding box center [850, 486] width 15 height 15
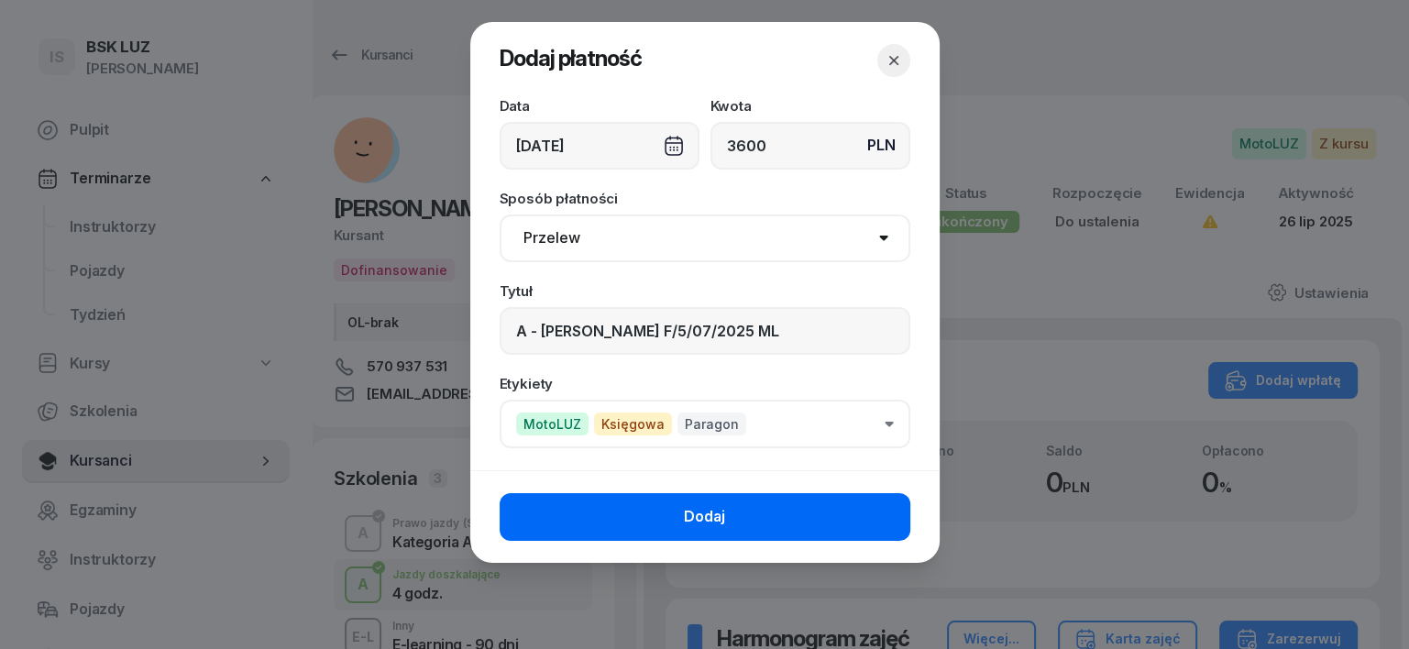
click at [778, 510] on button "Dodaj" at bounding box center [705, 517] width 411 height 48
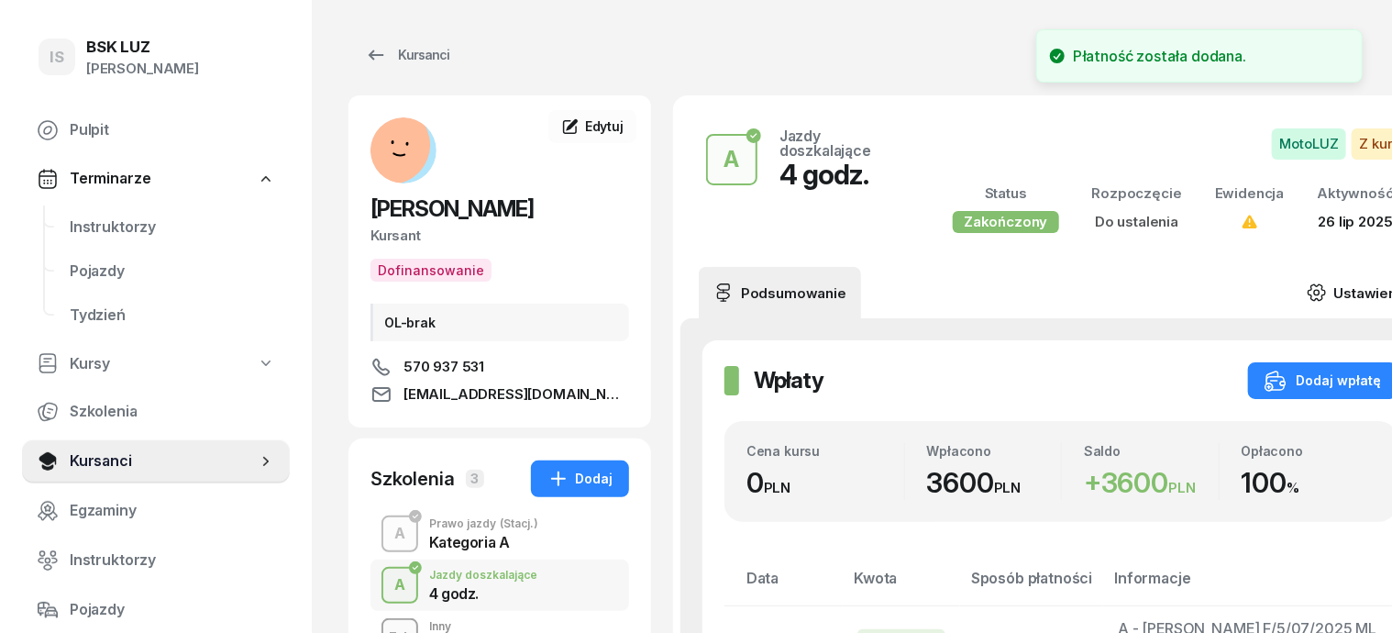
click at [1324, 289] on icon at bounding box center [1315, 292] width 17 height 16
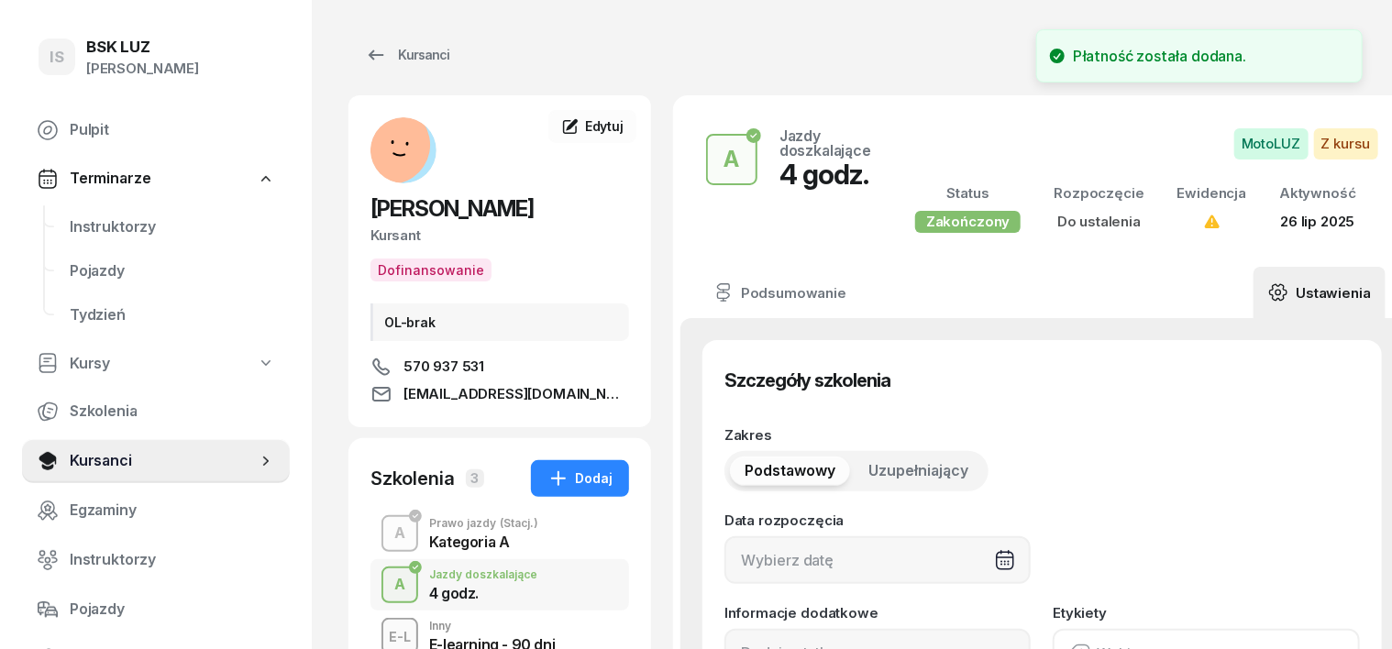
type input "4"
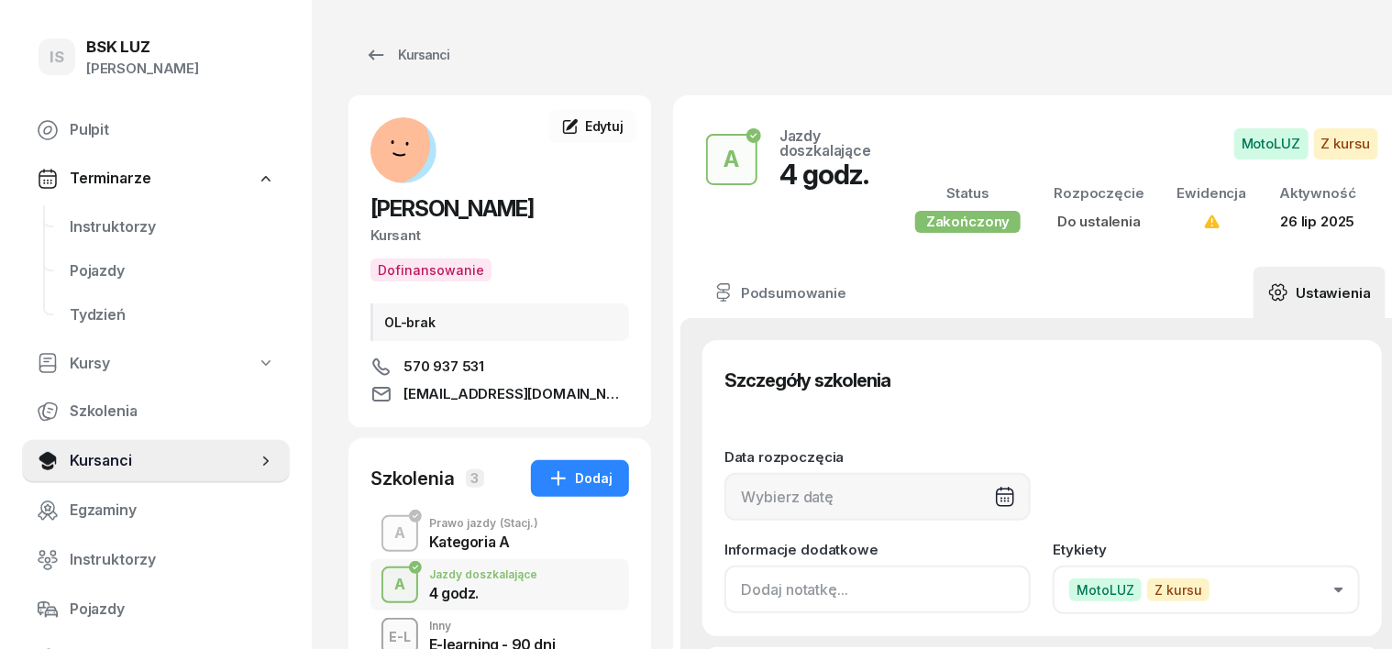
click at [724, 590] on input at bounding box center [877, 590] width 306 height 48
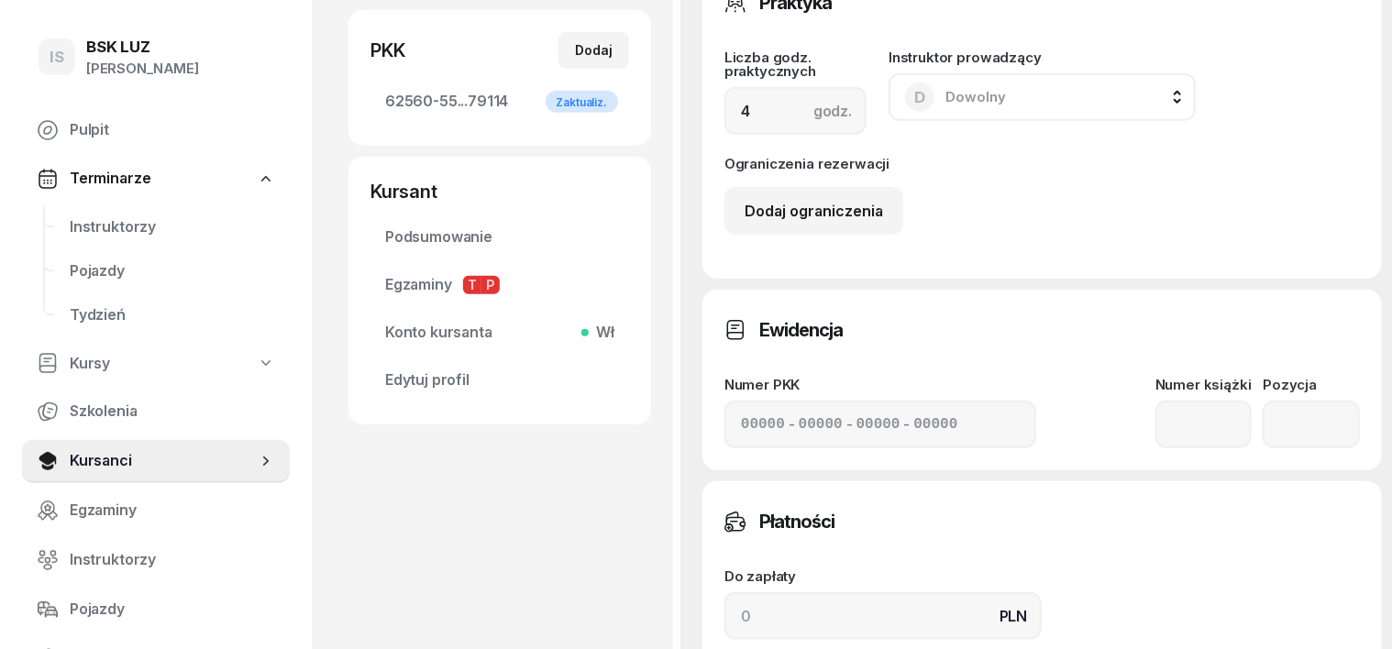
scroll to position [688, 0]
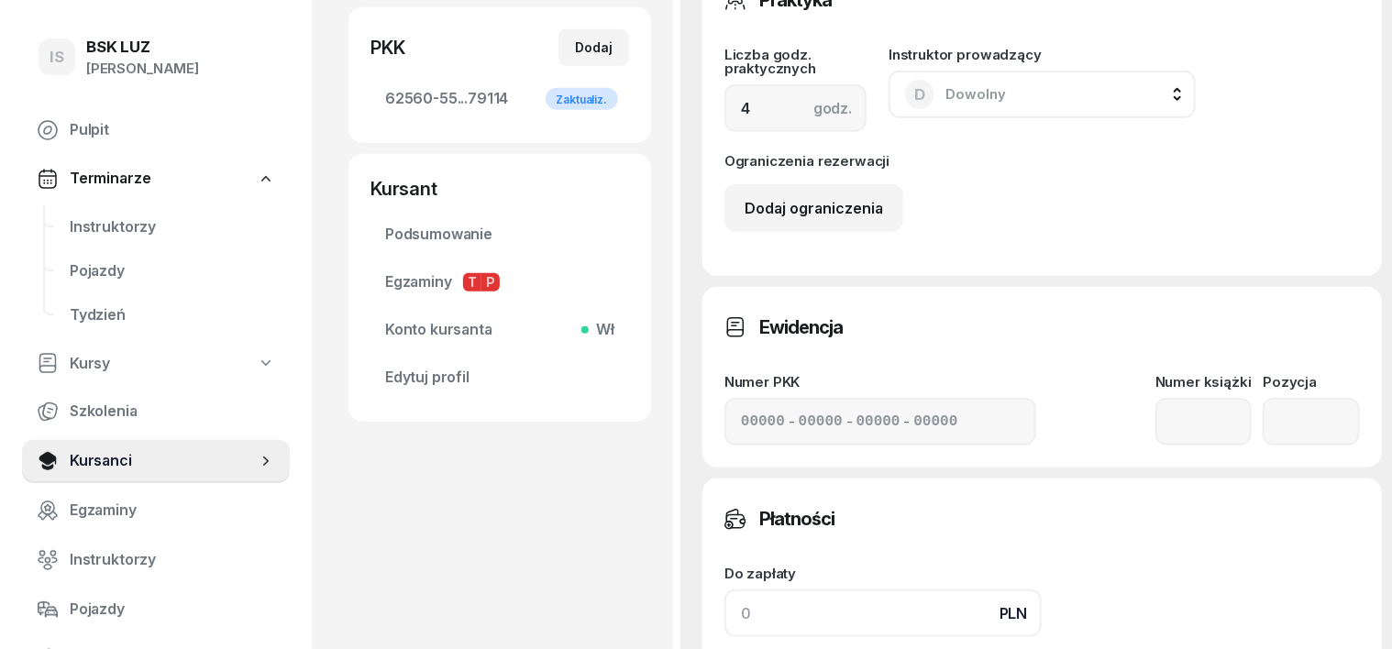
click at [724, 622] on input at bounding box center [882, 613] width 317 height 48
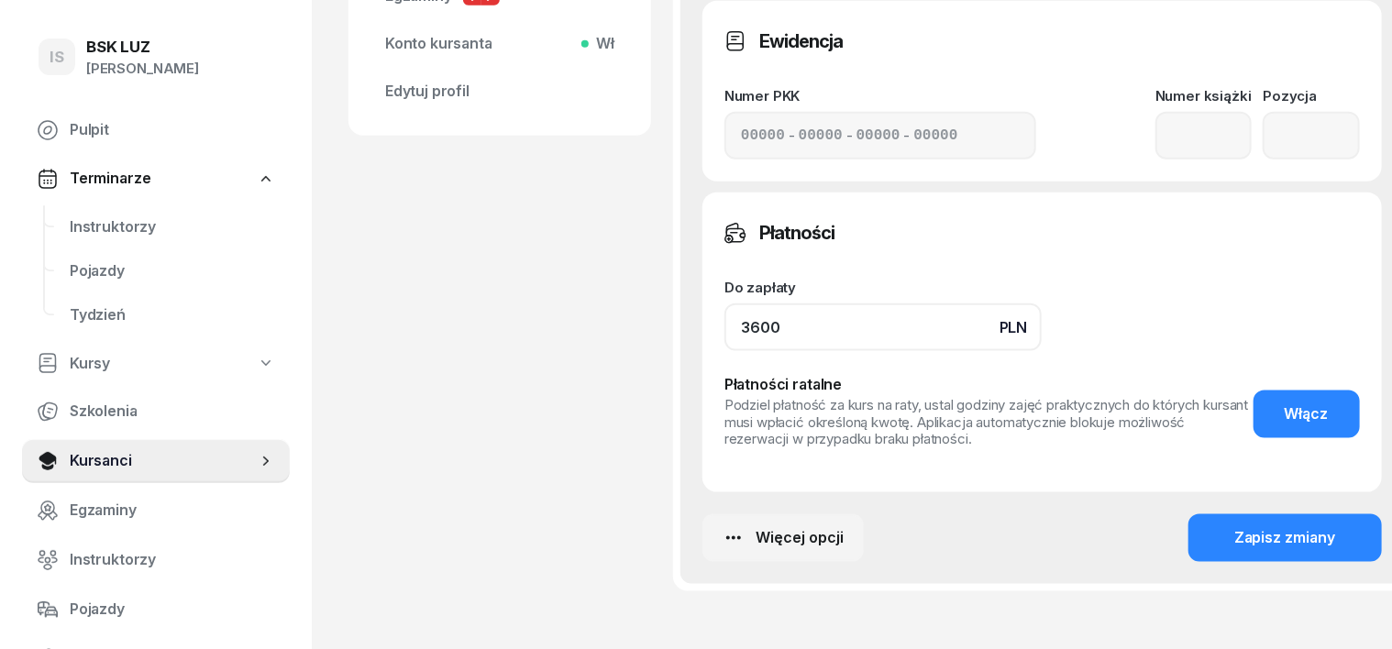
scroll to position [1031, 0]
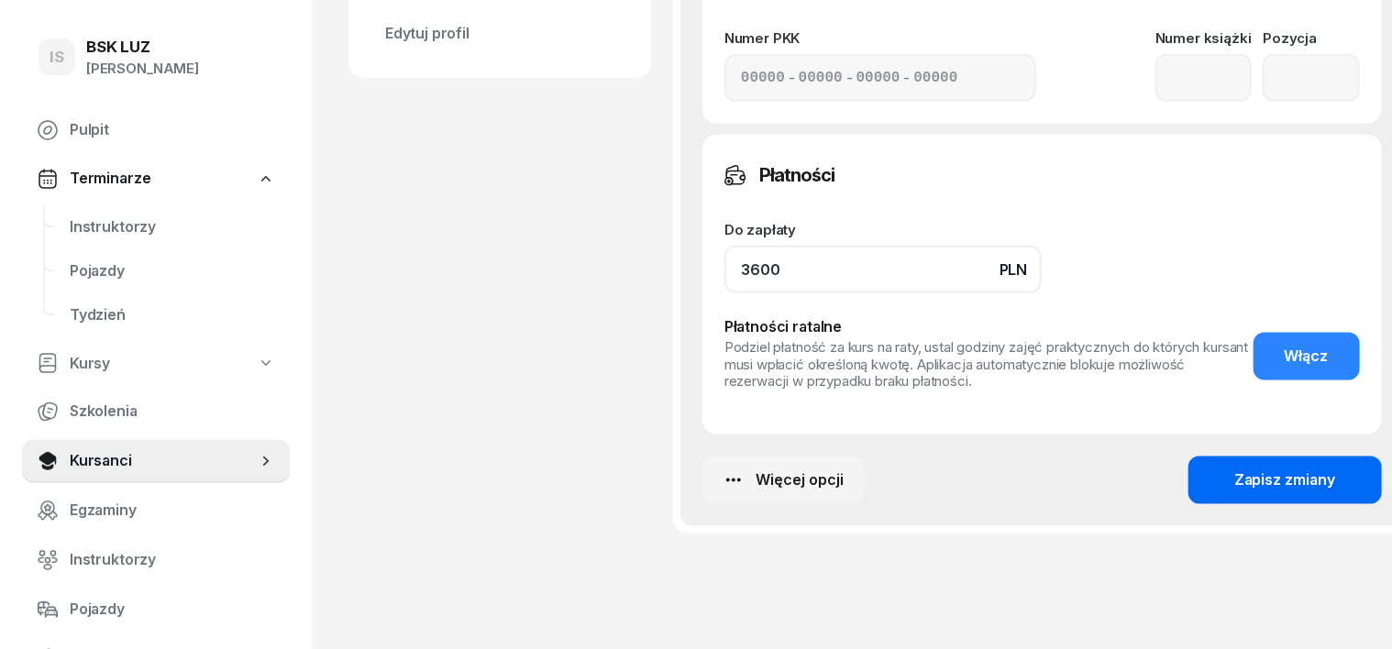
type input "3600"
click at [1298, 478] on div "Zapisz zmiany" at bounding box center [1285, 480] width 102 height 24
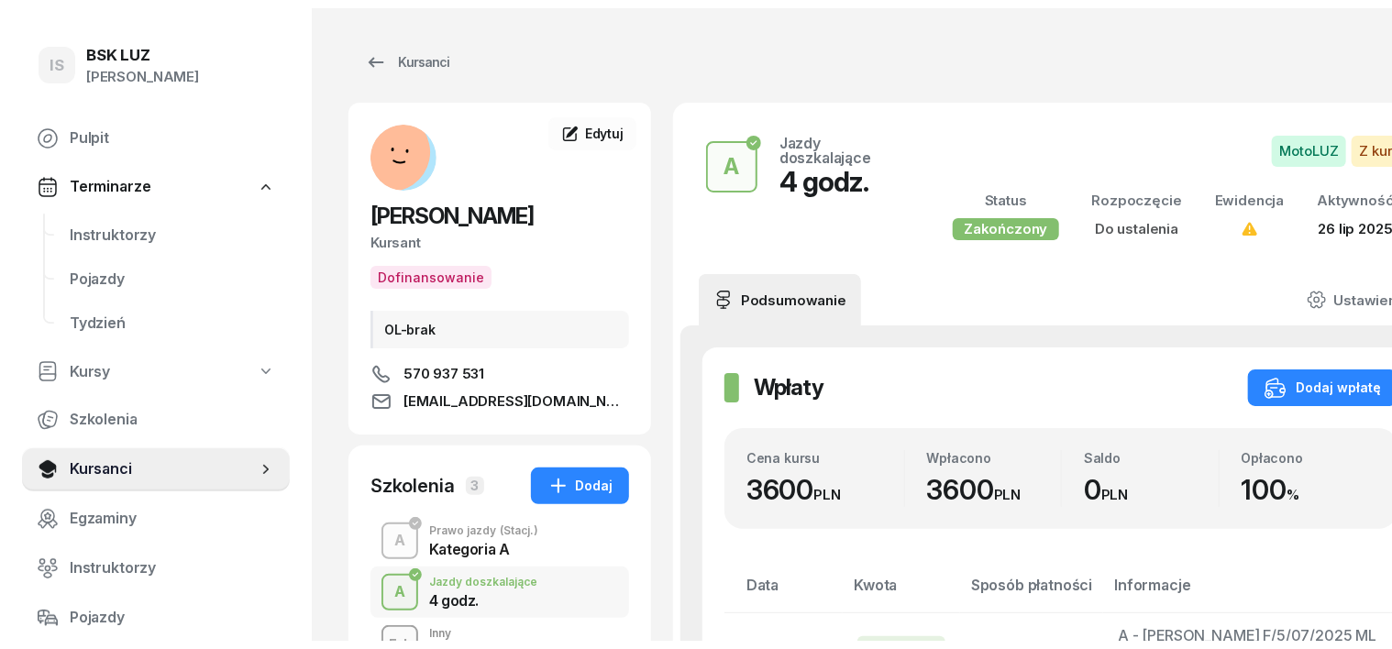
scroll to position [0, 0]
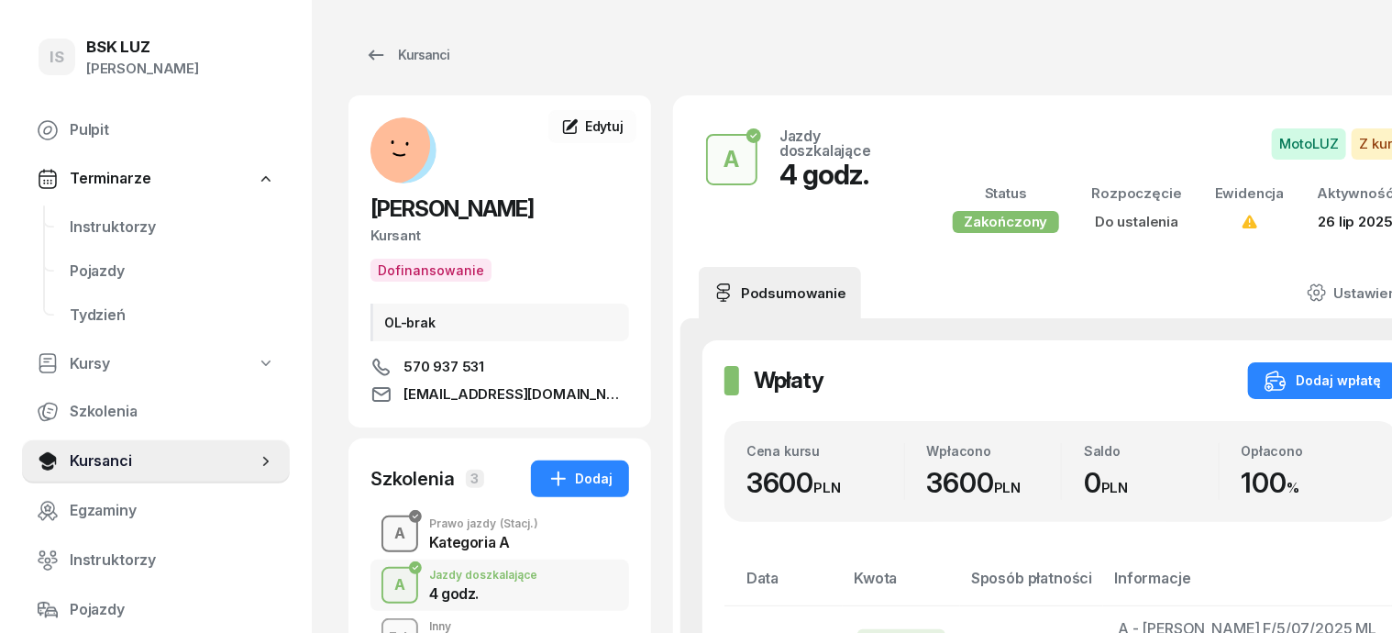
click at [387, 532] on div "A" at bounding box center [400, 533] width 26 height 31
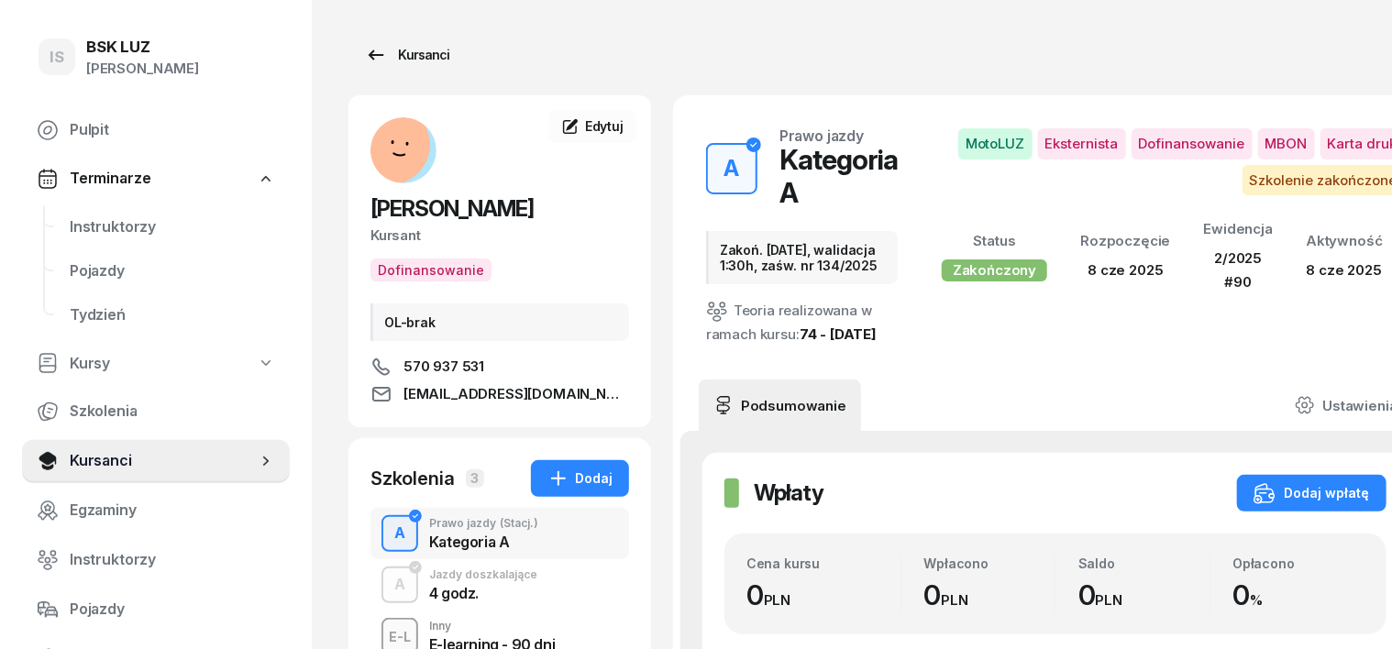
click at [371, 56] on div "Kursanci" at bounding box center [407, 55] width 84 height 22
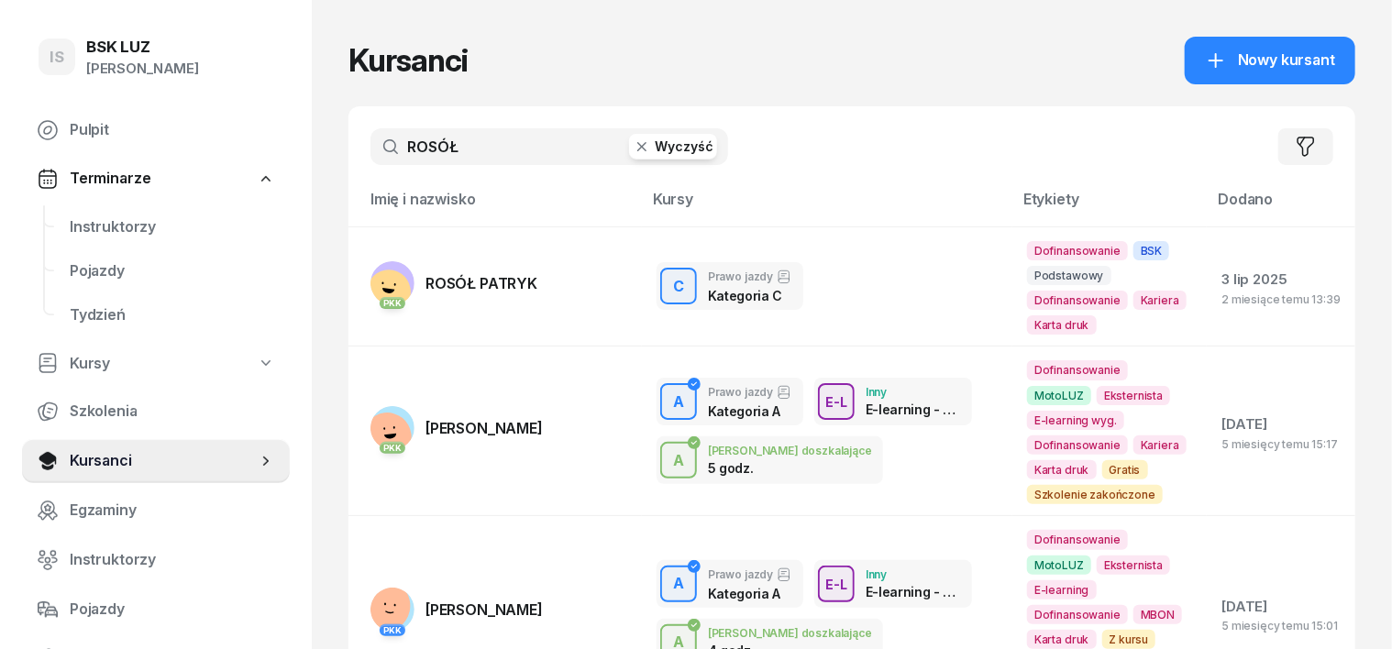
click at [633, 151] on icon "button" at bounding box center [642, 147] width 18 height 18
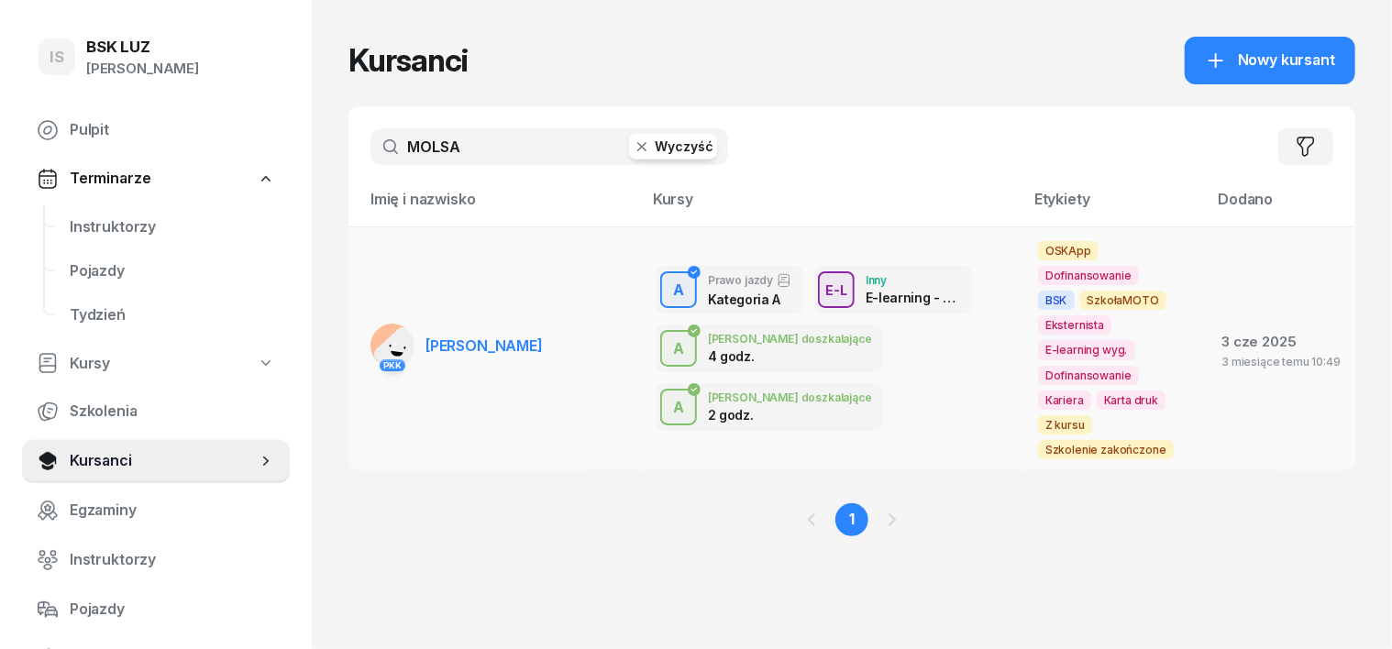
type input "MOLSA"
click at [371, 324] on rect at bounding box center [402, 355] width 62 height 62
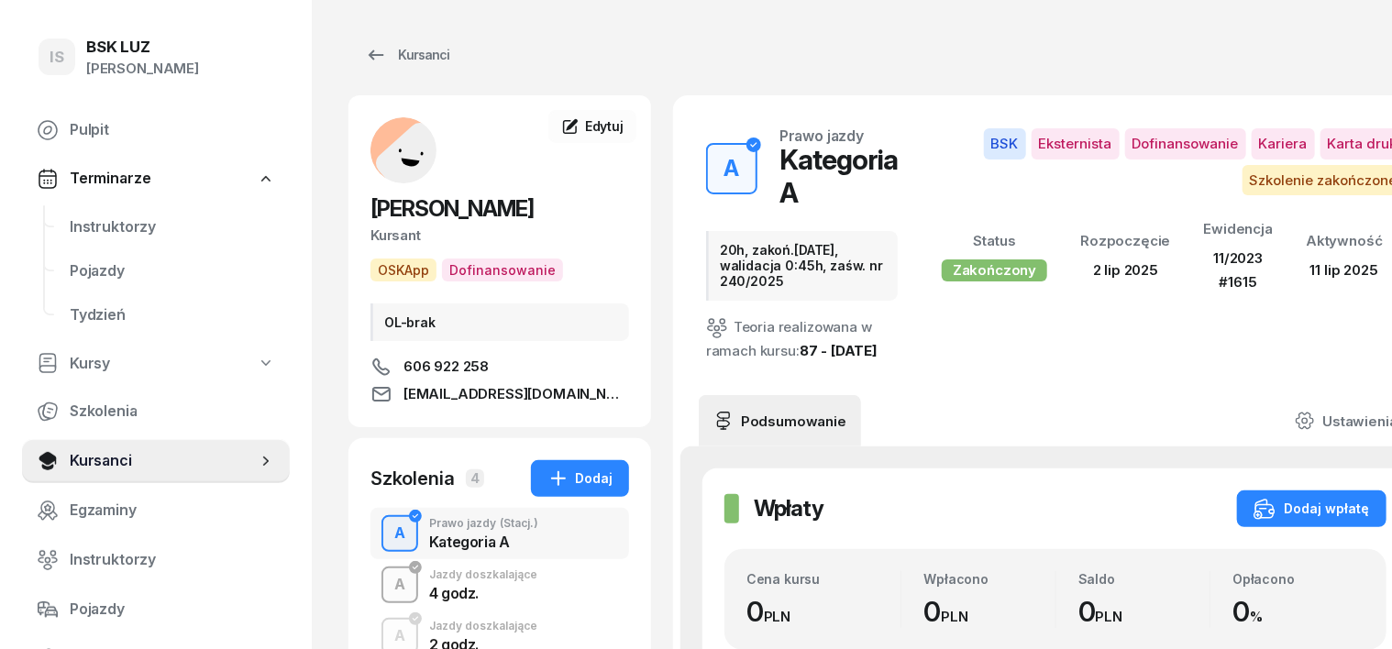
click at [383, 580] on div "button" at bounding box center [399, 584] width 33 height 33
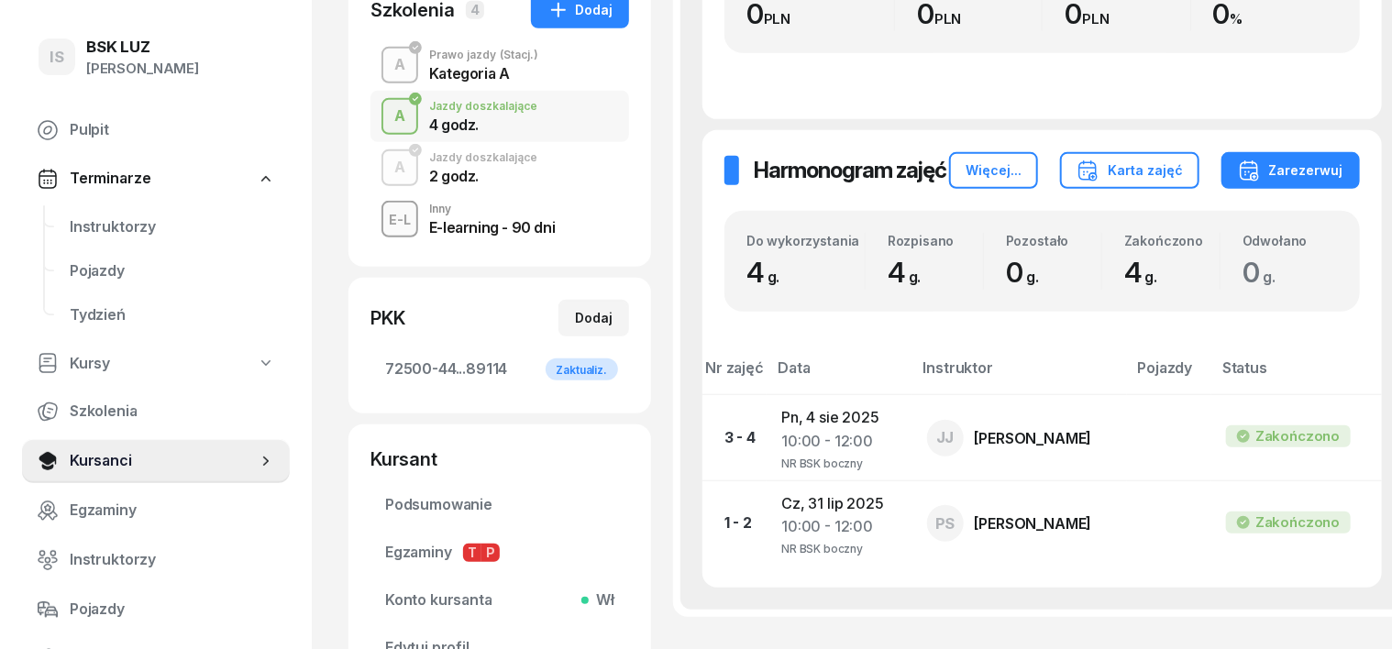
scroll to position [572, 0]
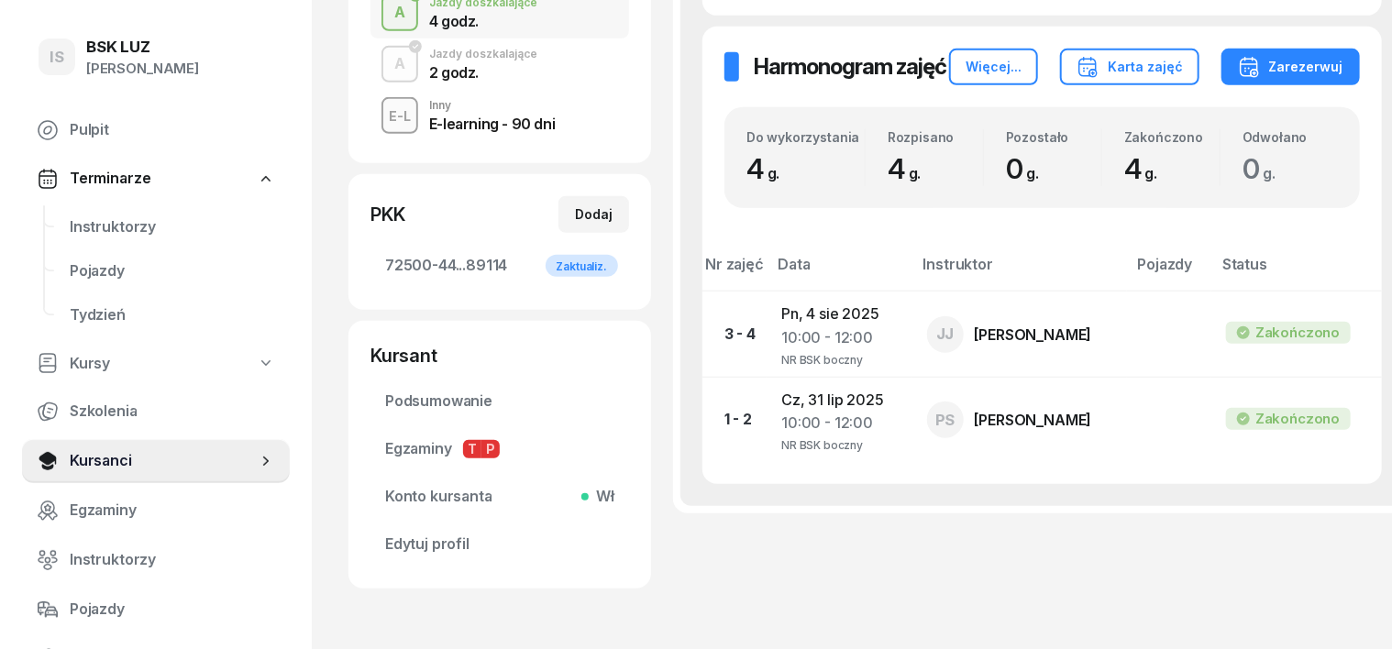
click at [387, 61] on div "A" at bounding box center [400, 64] width 26 height 31
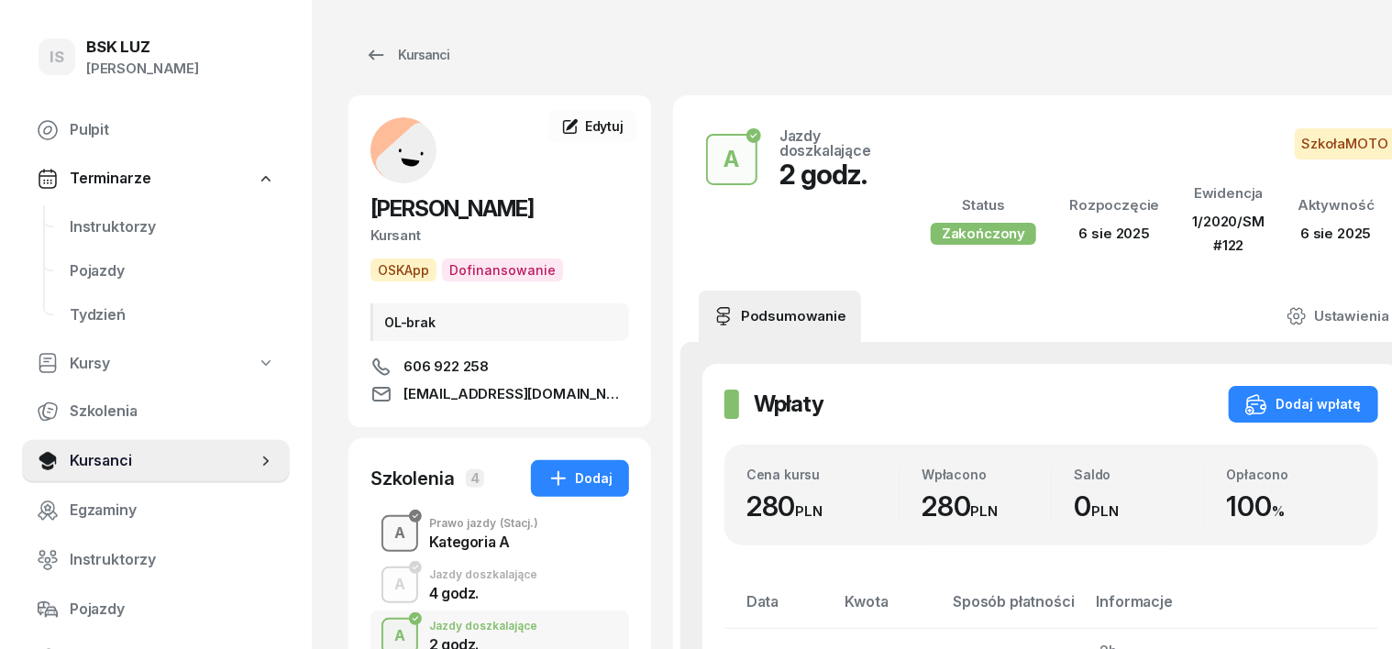
click at [387, 534] on div "A" at bounding box center [400, 533] width 26 height 31
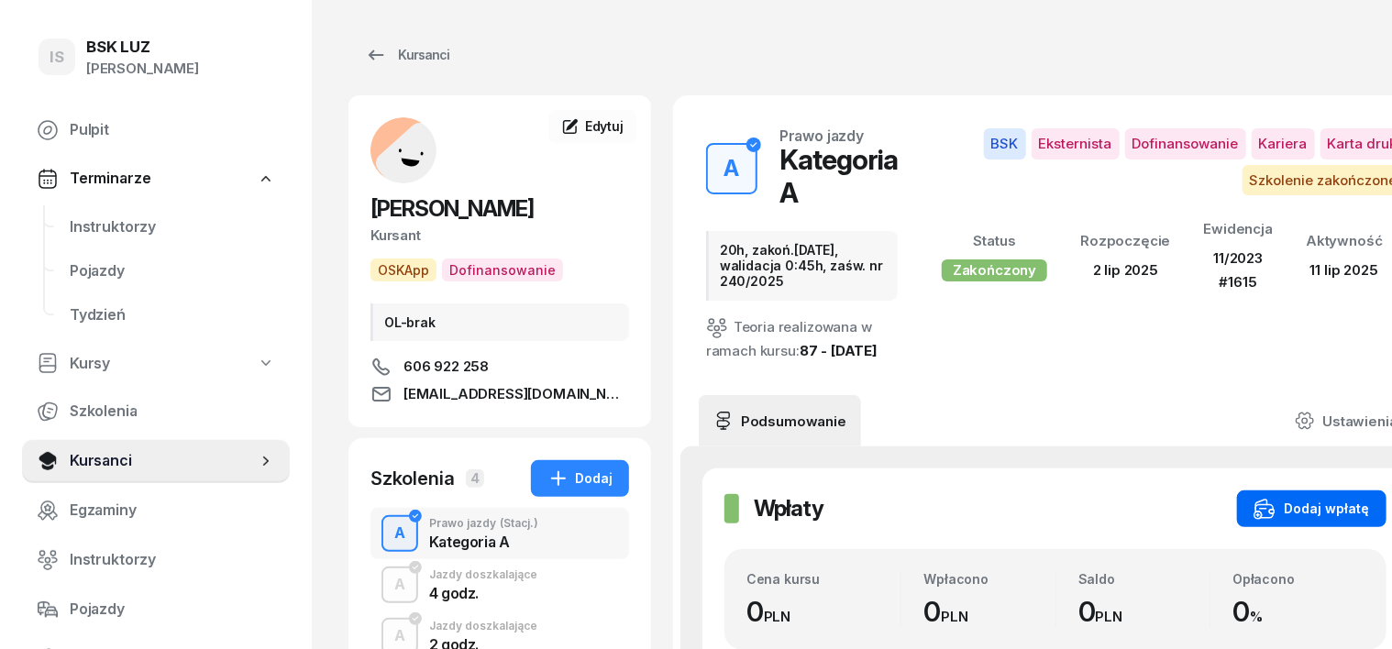
click at [1277, 520] on div "Dodaj wpłatę" at bounding box center [1311, 509] width 116 height 22
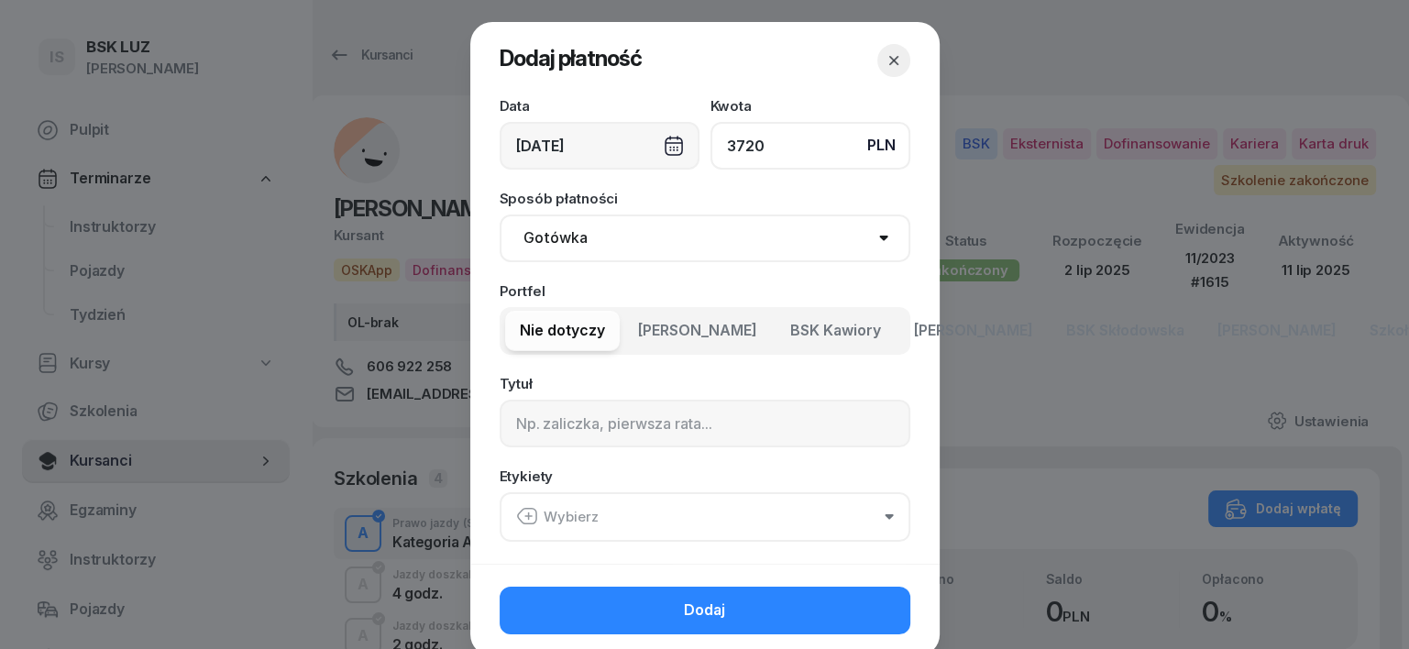
type input "3720"
click at [537, 238] on select "Gotówka Karta Przelew Płatności online BLIK" at bounding box center [705, 239] width 411 height 48
select select "transfer"
click at [500, 215] on select "Gotówka Karta Przelew Płatności online BLIK" at bounding box center [705, 239] width 411 height 48
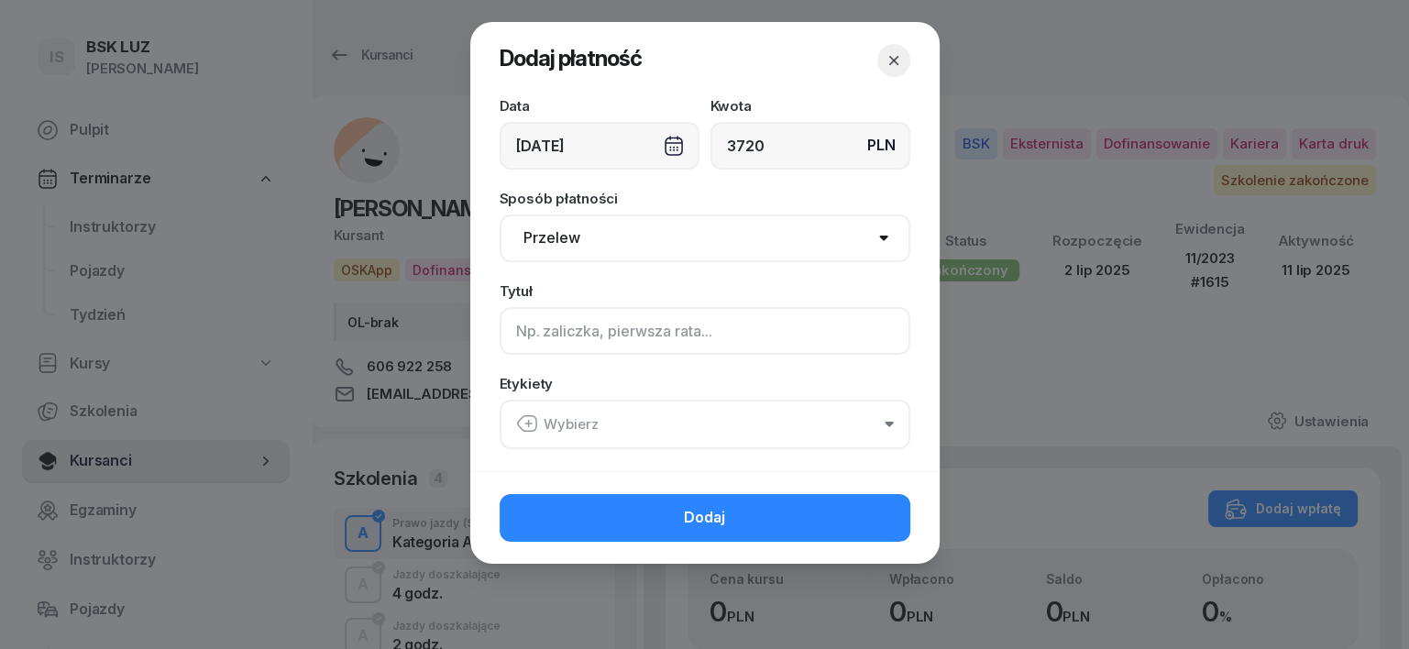
click at [523, 332] on input at bounding box center [705, 331] width 411 height 48
type input "A - PLUXEE F/15/08/2025 S"
click at [524, 425] on icon "button" at bounding box center [527, 424] width 22 height 22
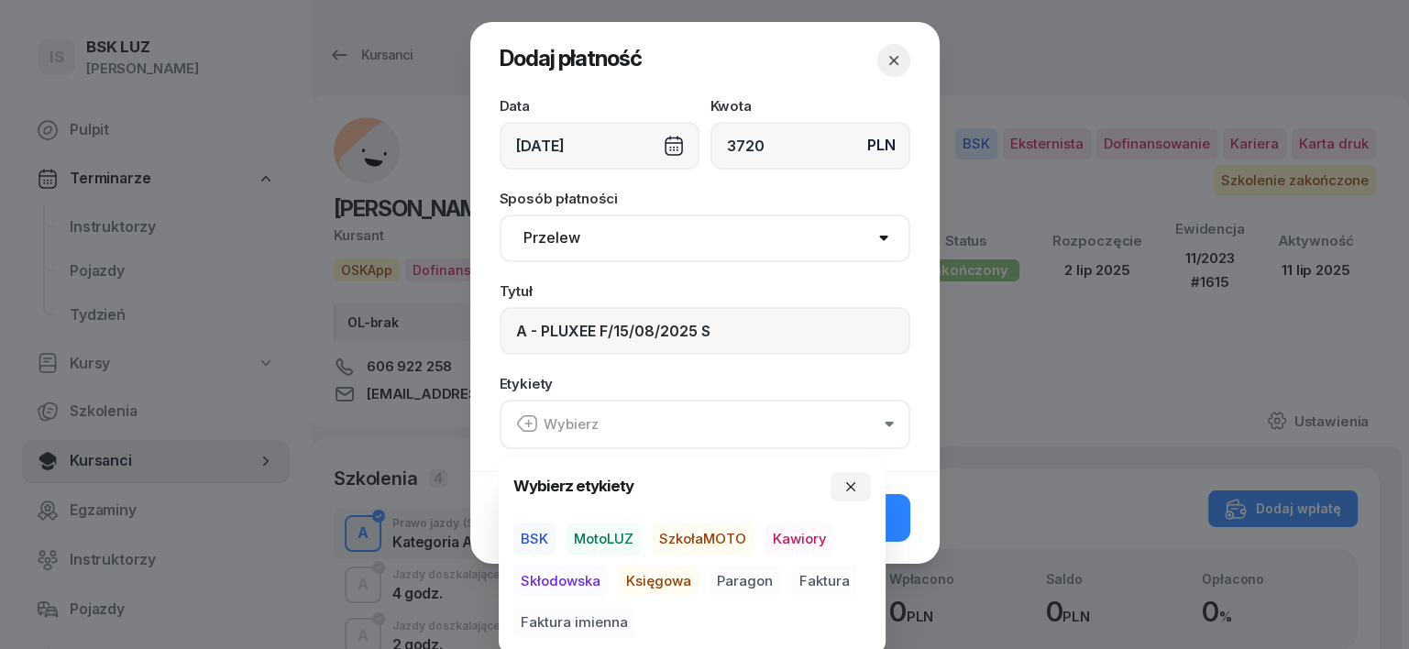
drag, startPoint x: 533, startPoint y: 533, endPoint x: 550, endPoint y: 550, distance: 24.6
click at [532, 534] on span "BSK" at bounding box center [534, 538] width 42 height 31
click at [666, 583] on span "Księgowa" at bounding box center [659, 580] width 80 height 31
click at [824, 576] on span "Faktura" at bounding box center [823, 580] width 65 height 31
click at [848, 486] on icon "button" at bounding box center [850, 486] width 15 height 15
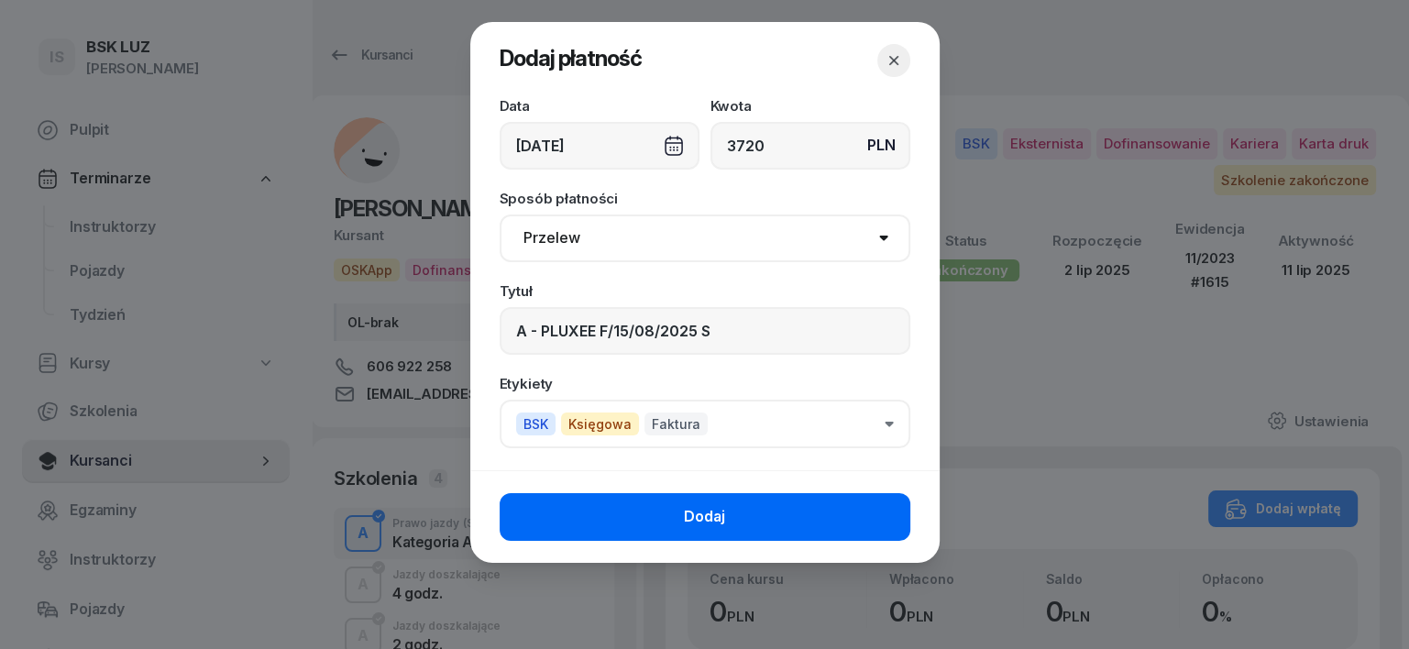
click at [819, 532] on button "Dodaj" at bounding box center [705, 517] width 411 height 48
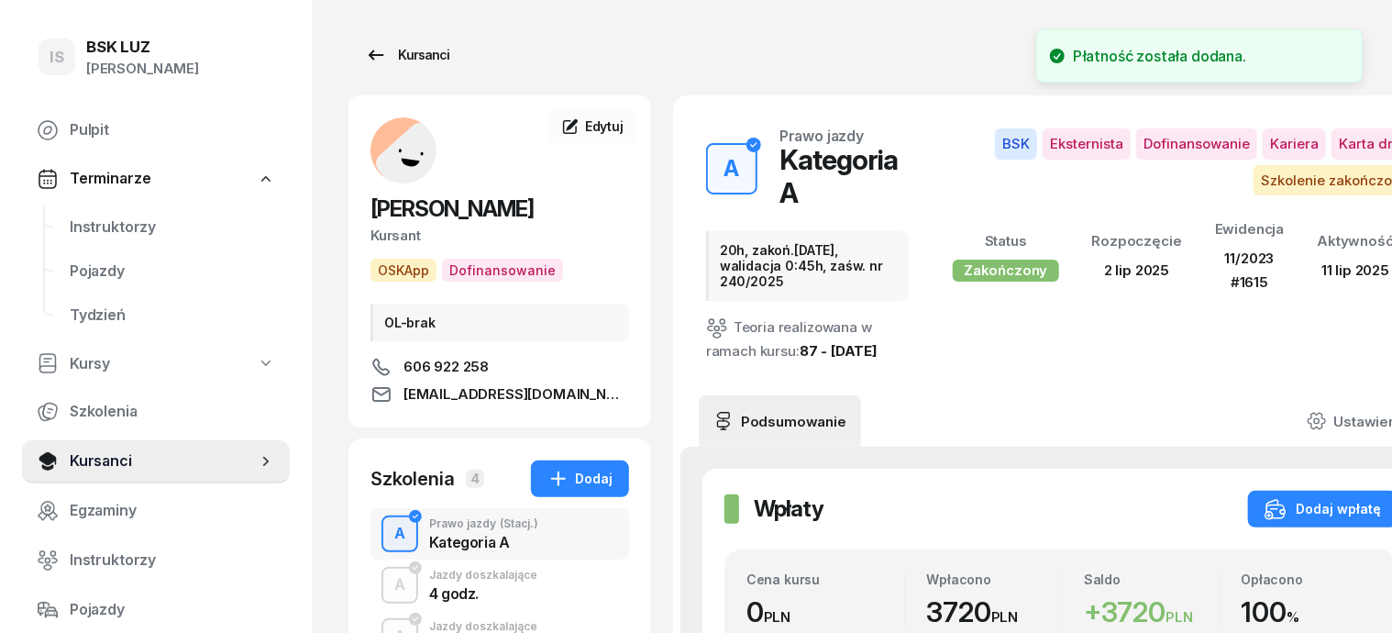
click at [403, 56] on div "Kursanci" at bounding box center [407, 55] width 84 height 22
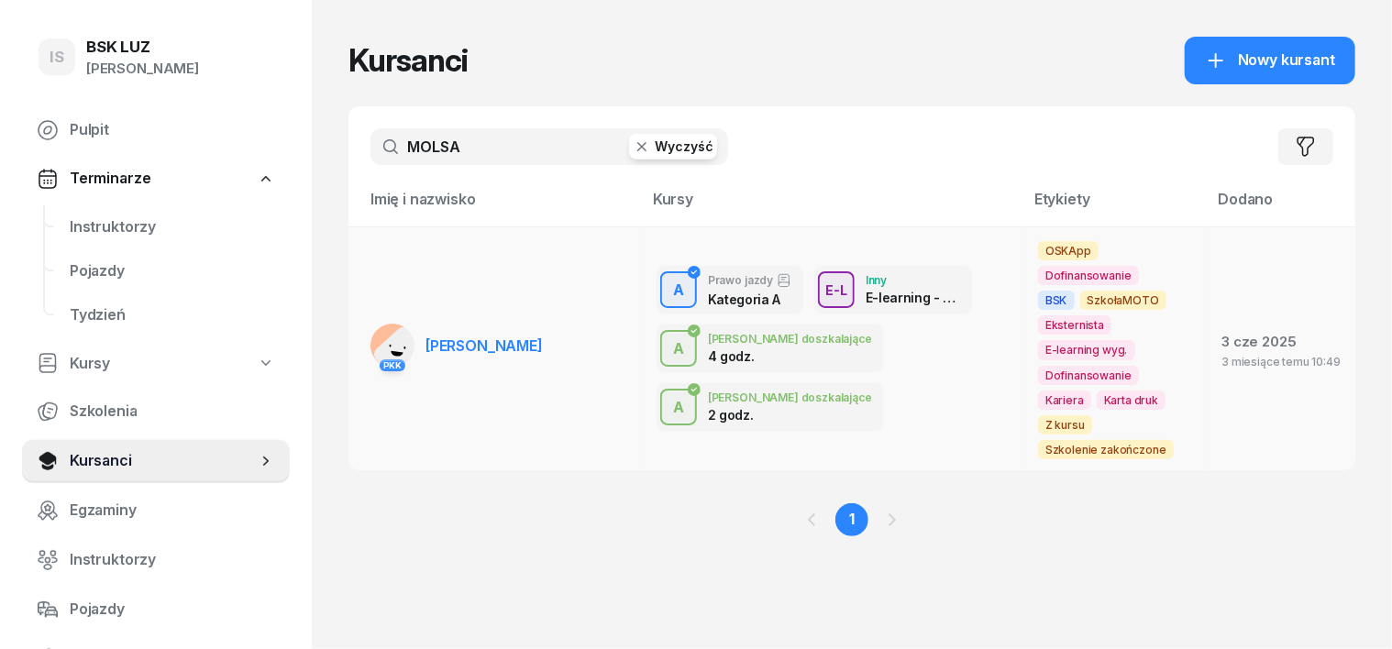
click at [370, 352] on div "PKK" at bounding box center [392, 364] width 44 height 24
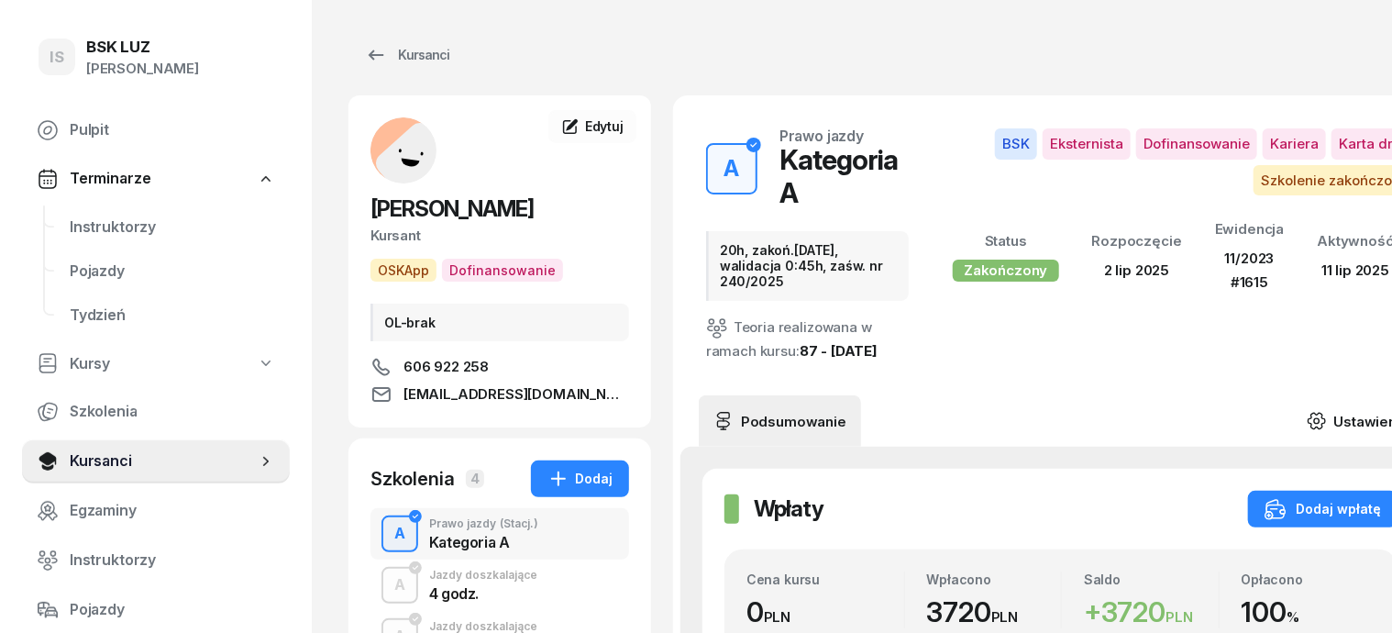
click at [1324, 413] on icon at bounding box center [1315, 421] width 17 height 16
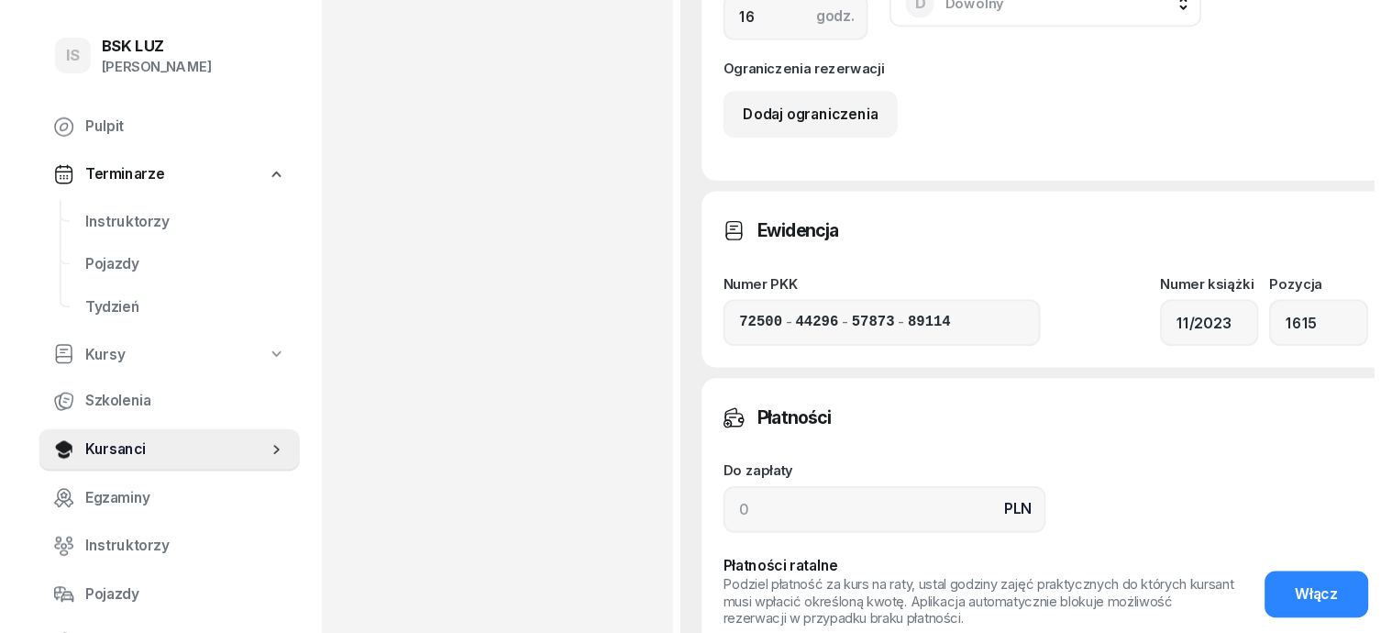
scroll to position [1489, 0]
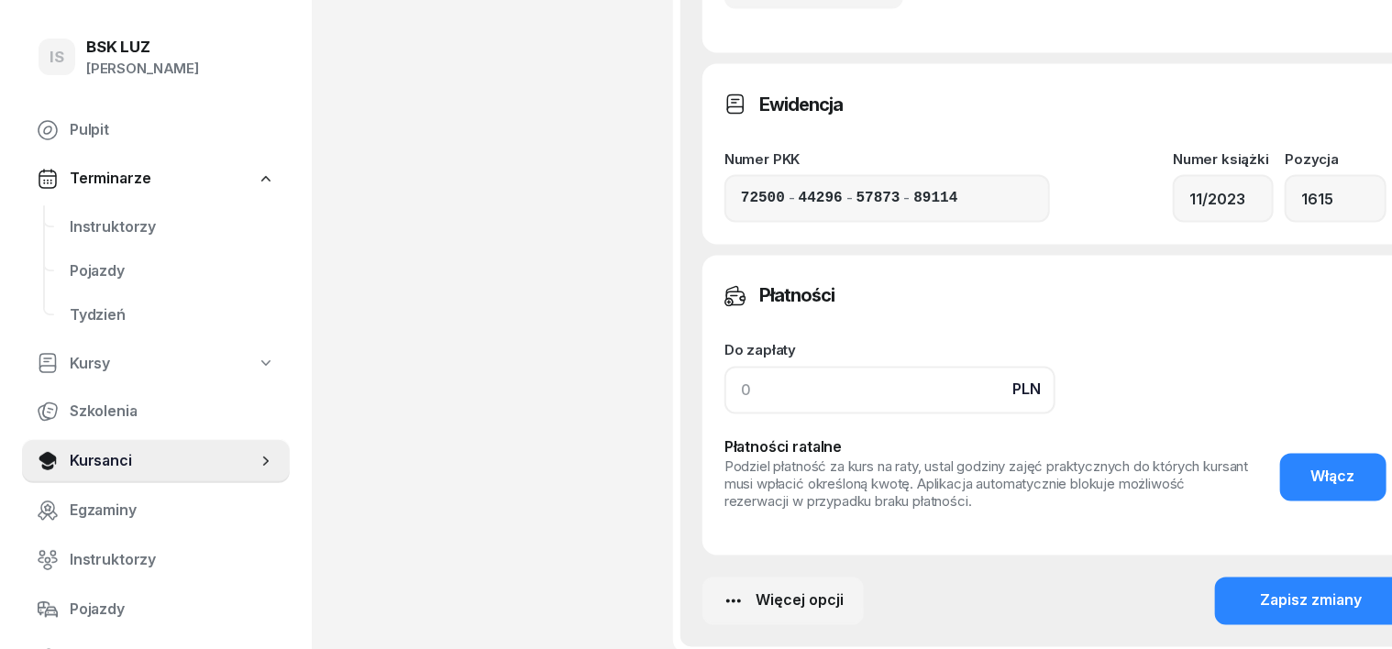
click at [724, 414] on input at bounding box center [889, 391] width 331 height 48
type input "3720"
click at [1265, 613] on div "Zapisz zmiany" at bounding box center [1311, 601] width 102 height 24
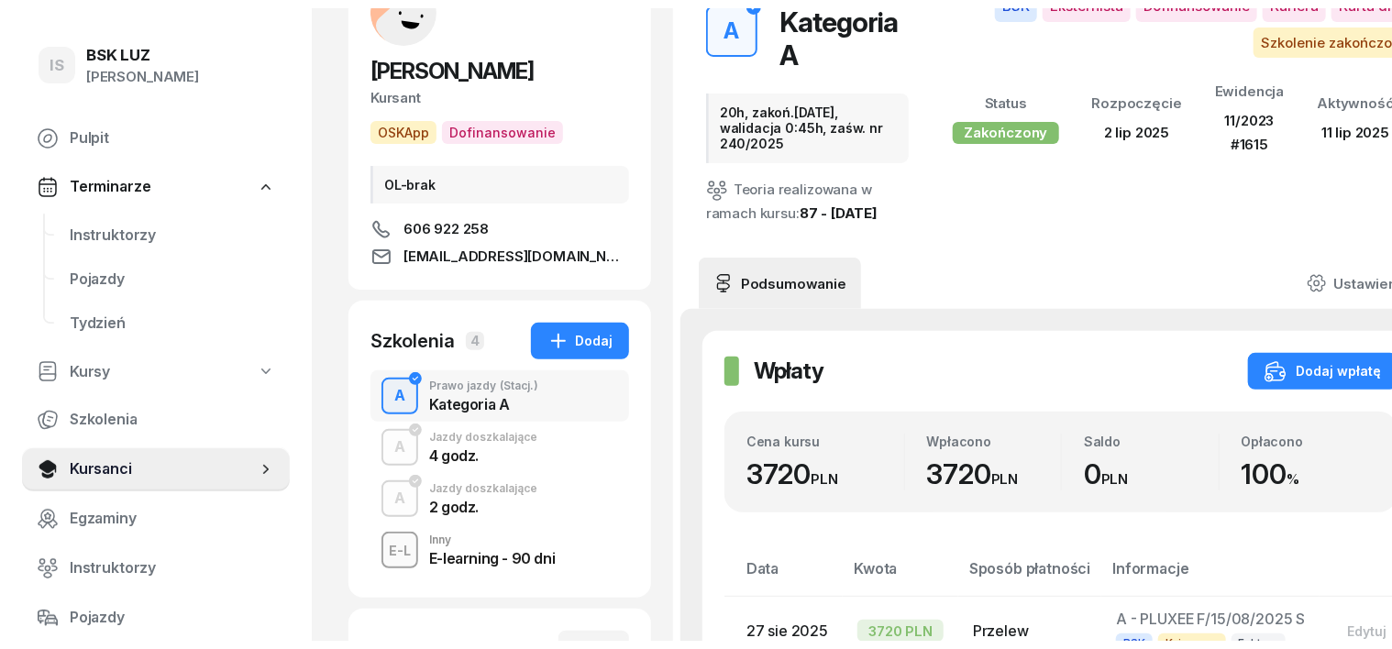
scroll to position [0, 0]
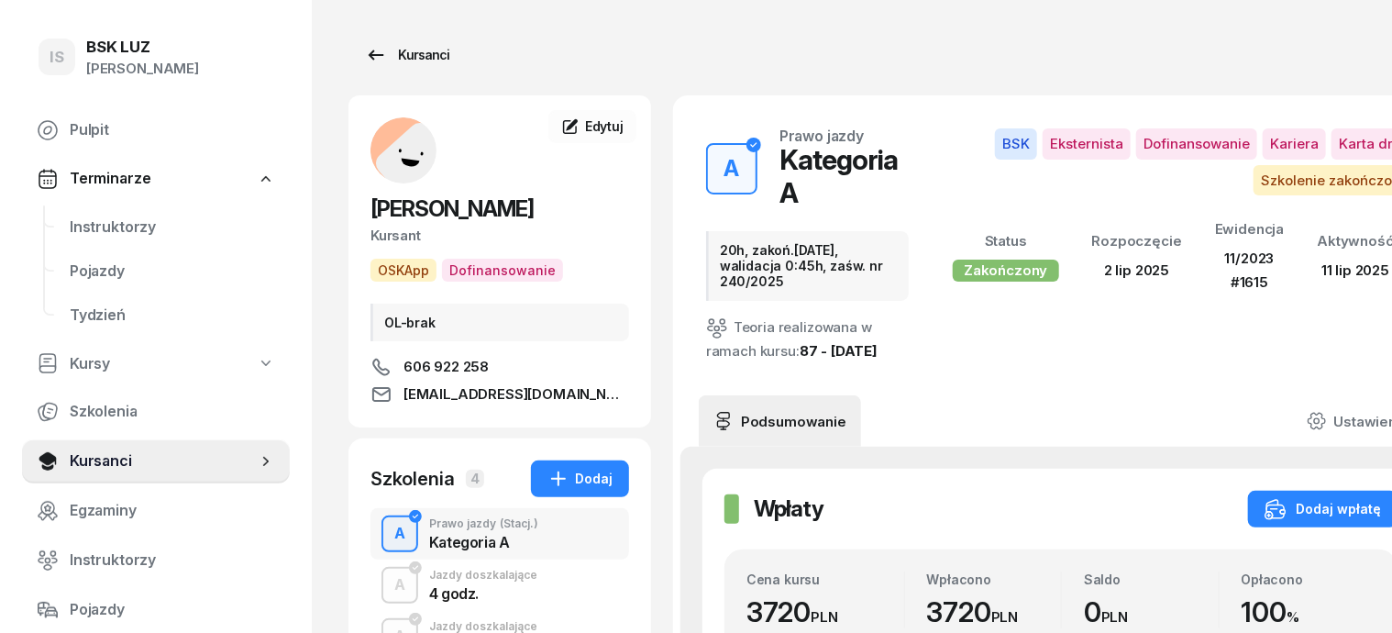
click at [396, 61] on div "Kursanci" at bounding box center [407, 55] width 84 height 22
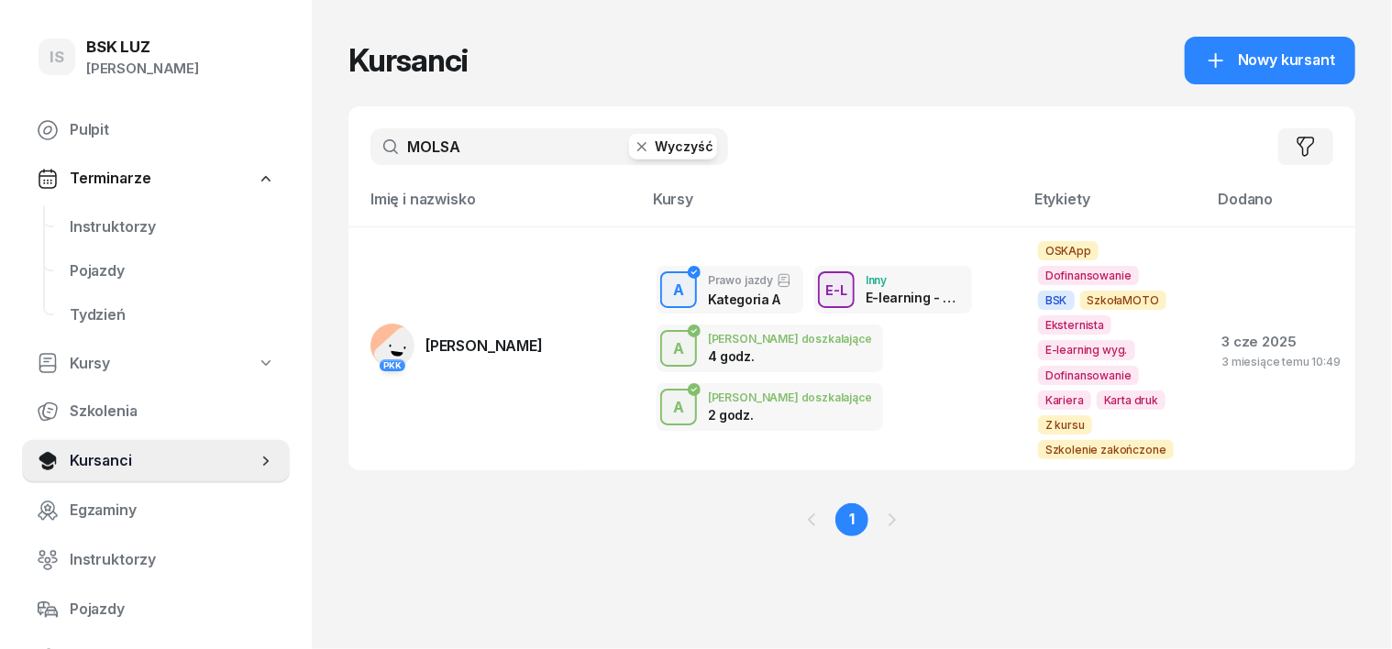
click at [633, 145] on icon "button" at bounding box center [642, 147] width 18 height 18
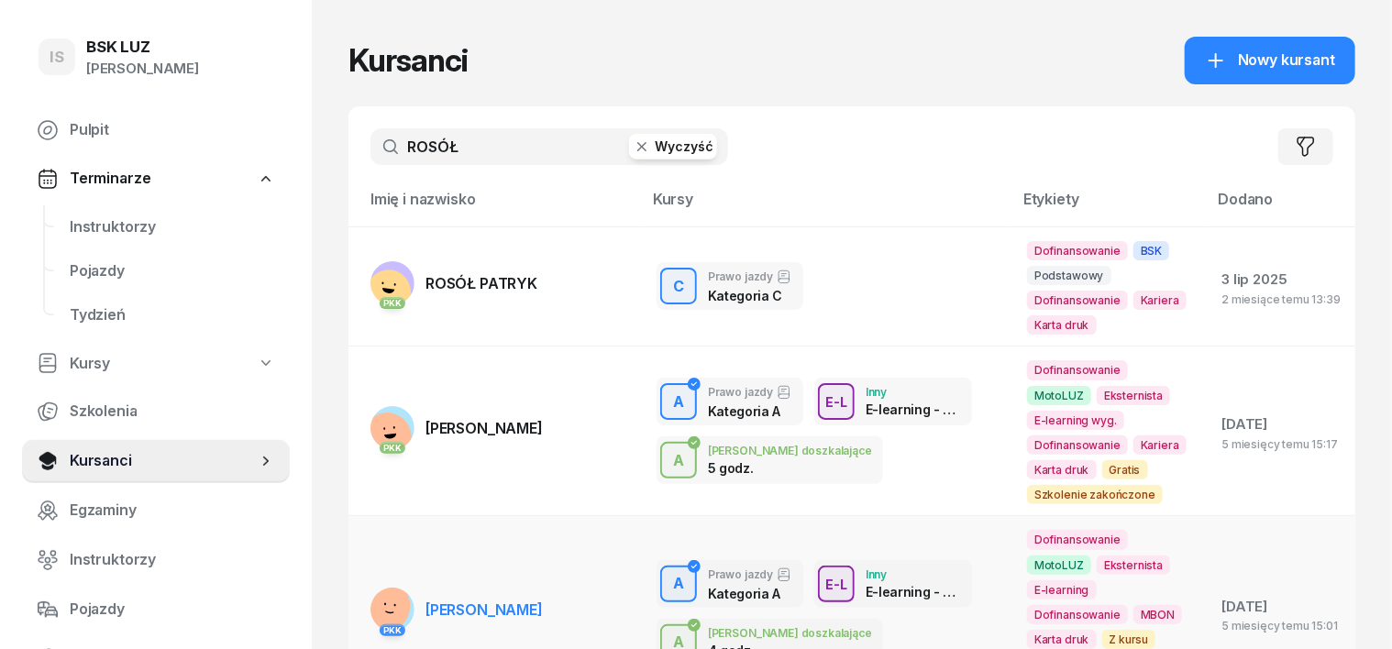
type input "ROSÓŁ"
click at [350, 569] on rect at bounding box center [383, 605] width 73 height 73
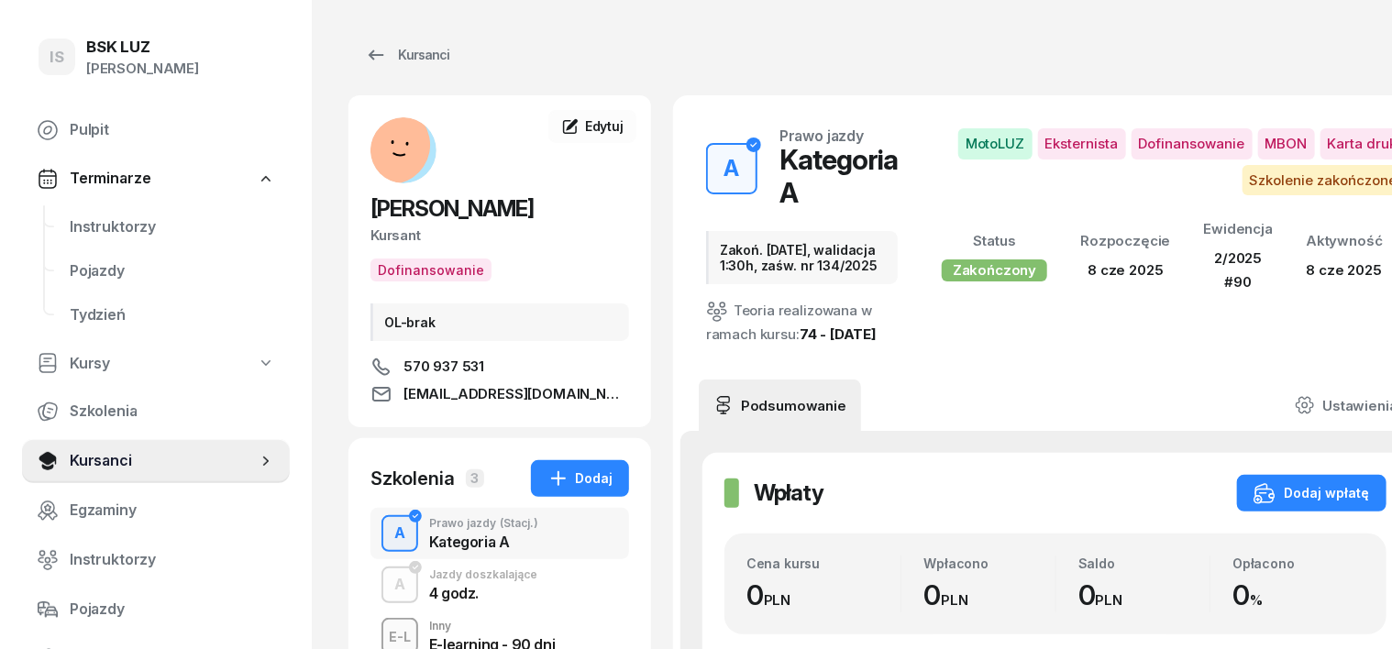
click at [387, 532] on div "A" at bounding box center [400, 533] width 26 height 31
